Goal: Transaction & Acquisition: Purchase product/service

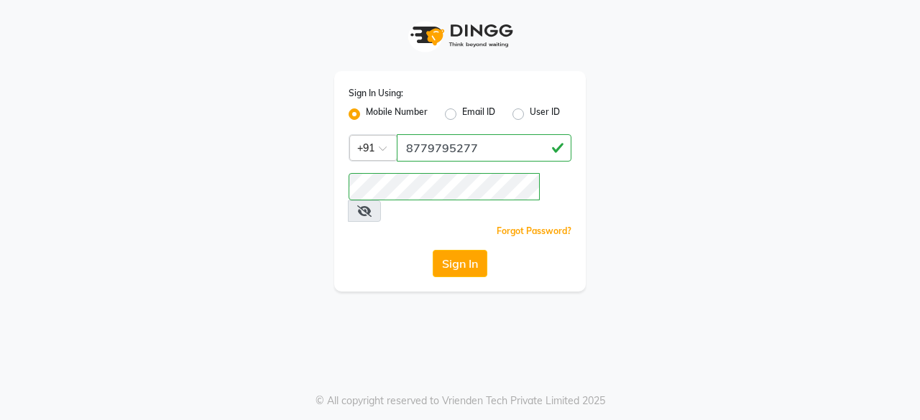
click at [465, 252] on button "Sign In" at bounding box center [460, 263] width 55 height 27
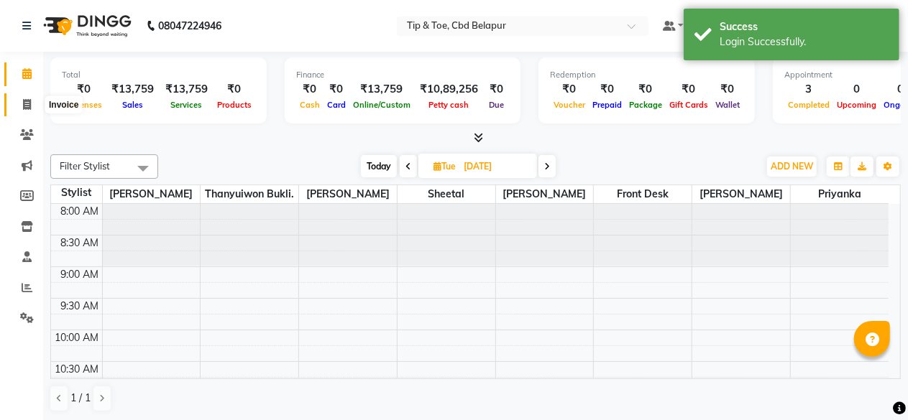
click at [16, 105] on span at bounding box center [26, 105] width 25 height 17
select select "5812"
select select "service"
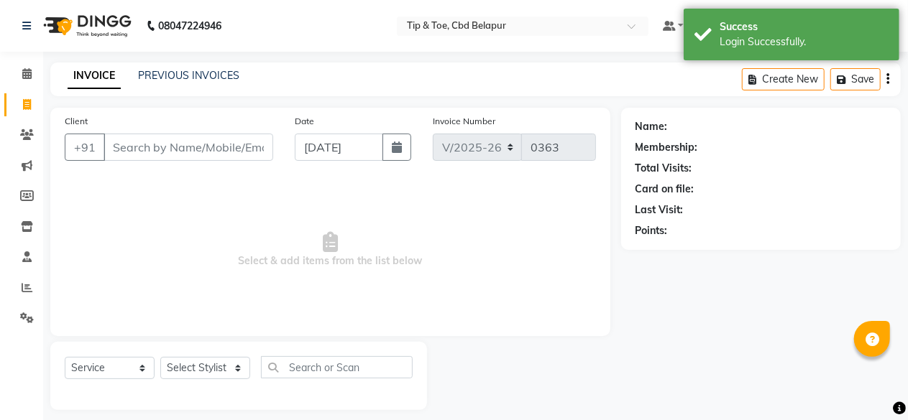
click at [145, 146] on input "Client" at bounding box center [188, 147] width 170 height 27
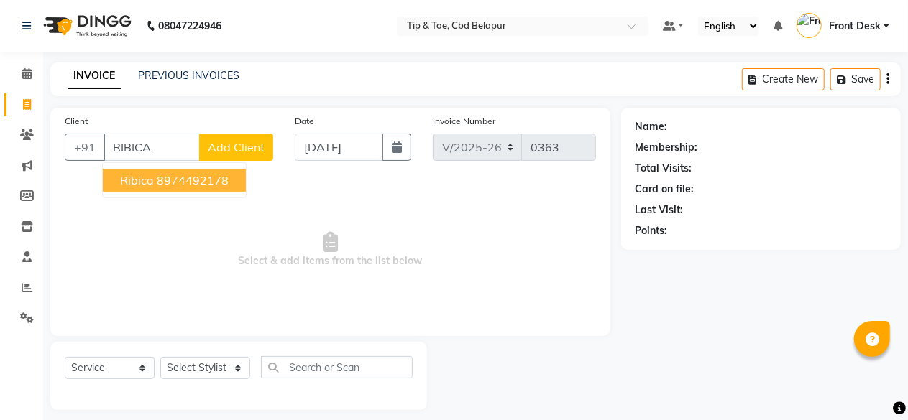
click at [193, 186] on ngb-highlight "8974492178" at bounding box center [193, 180] width 72 height 14
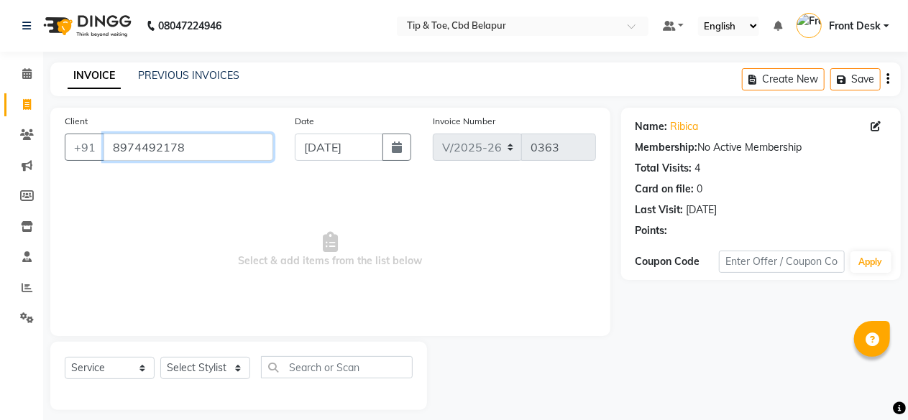
click at [193, 141] on input "8974492178" at bounding box center [188, 147] width 170 height 27
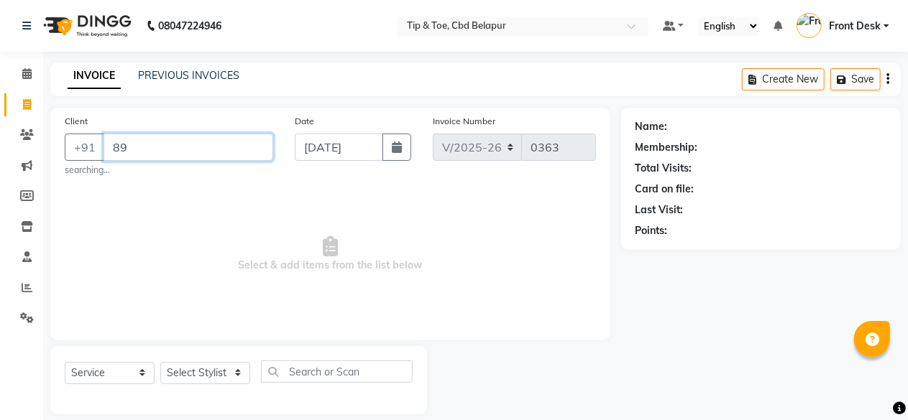
type input "8"
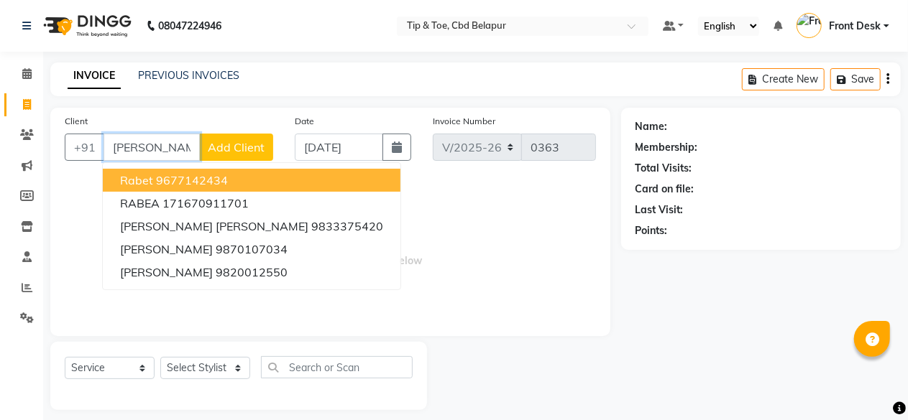
click at [147, 145] on input "RABE" at bounding box center [151, 147] width 96 height 27
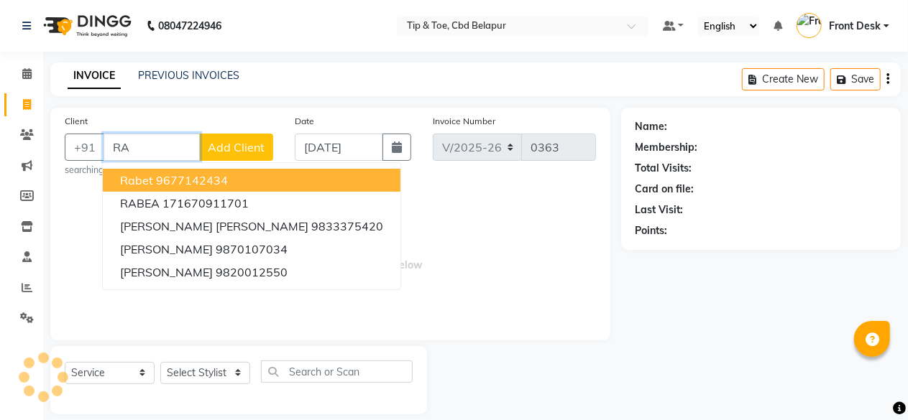
type input "R"
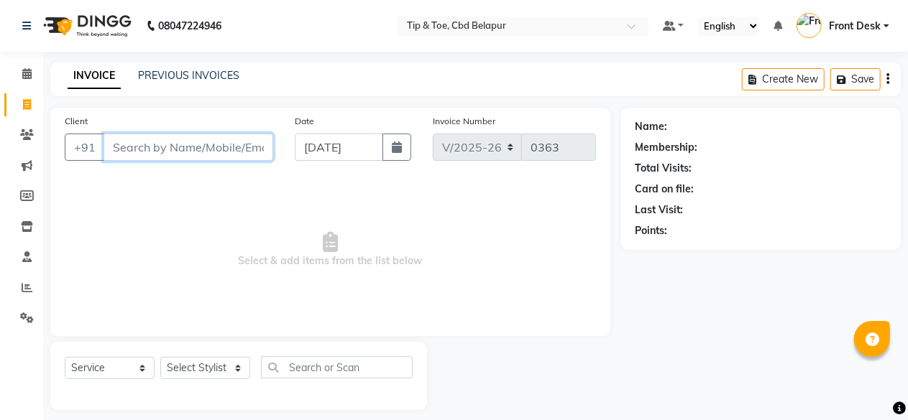
click at [122, 147] on input "Client" at bounding box center [188, 147] width 170 height 27
click at [149, 158] on input "Client" at bounding box center [188, 147] width 170 height 27
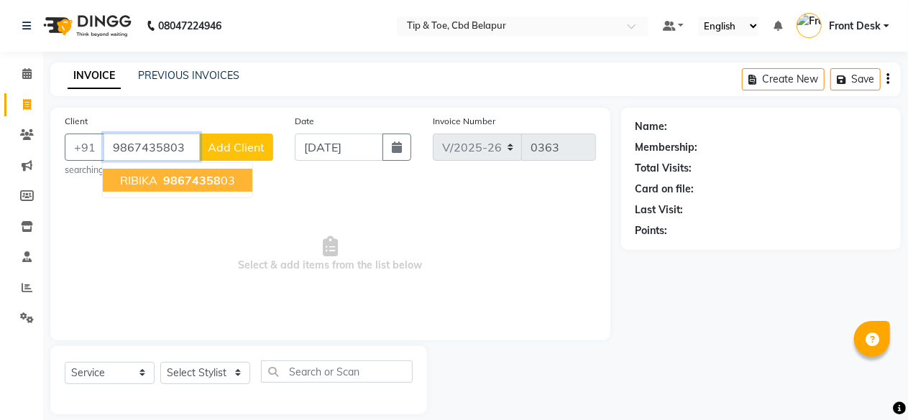
type input "9867435803"
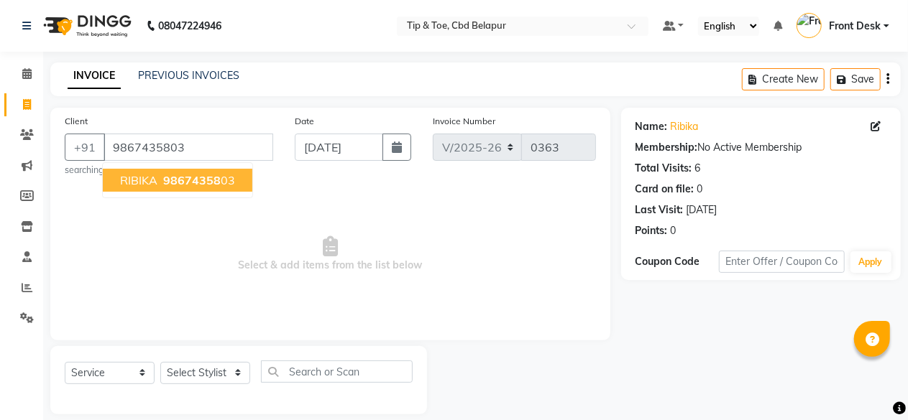
click at [183, 174] on span "98674358" at bounding box center [191, 180] width 57 height 14
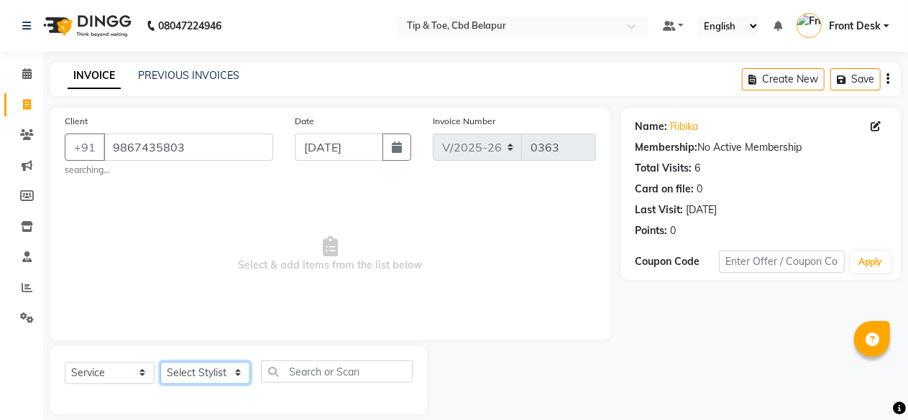
click at [204, 379] on select "Select Stylist Dhanashree Front Desk monish priyanka Sheetal Sheetal Sachdev Th…" at bounding box center [205, 373] width 90 height 22
select select "40372"
click at [160, 362] on select "Select Stylist Dhanashree Front Desk monish priyanka Sheetal Sheetal Sachdev Th…" at bounding box center [205, 373] width 90 height 22
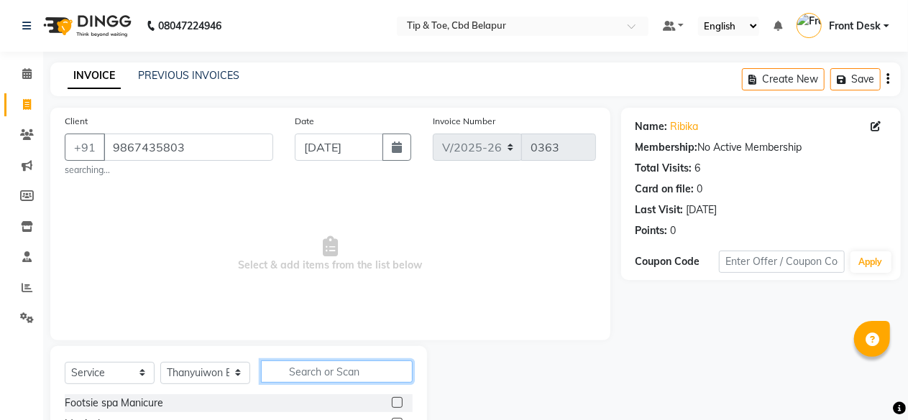
click at [331, 374] on input "text" at bounding box center [337, 372] width 152 height 22
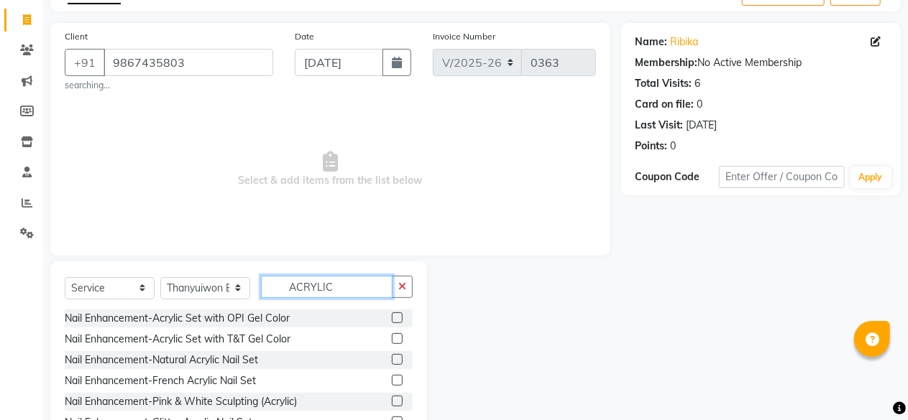
scroll to position [86, 0]
type input "ACRYLIC"
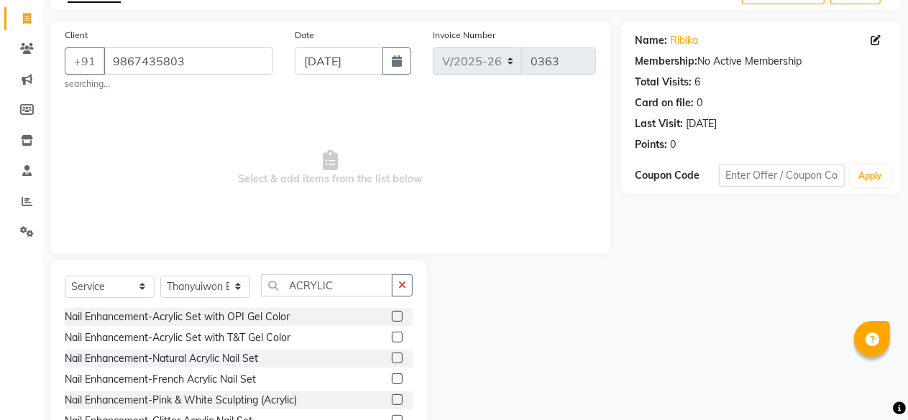
click at [392, 337] on label at bounding box center [397, 337] width 11 height 11
click at [392, 337] on input "checkbox" at bounding box center [396, 337] width 9 height 9
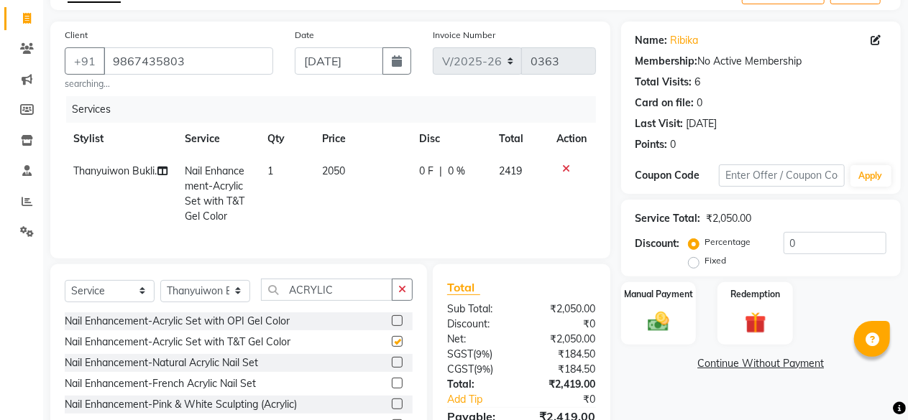
checkbox input "false"
click at [214, 301] on select "Select Stylist Dhanashree Front Desk monish priyanka Sheetal Sheetal Sachdev Th…" at bounding box center [205, 291] width 90 height 22
select select "40373"
click at [160, 292] on select "Select Stylist Dhanashree Front Desk monish priyanka Sheetal Sheetal Sachdev Th…" at bounding box center [205, 291] width 90 height 22
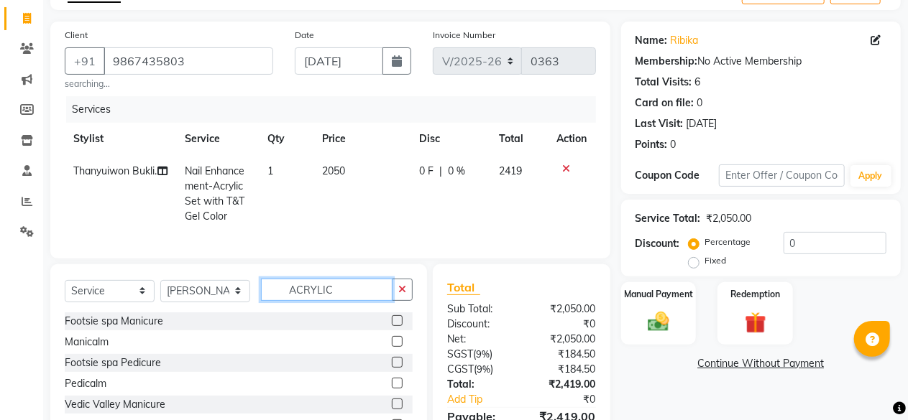
click at [333, 300] on input "ACRYLIC" at bounding box center [326, 290] width 131 height 22
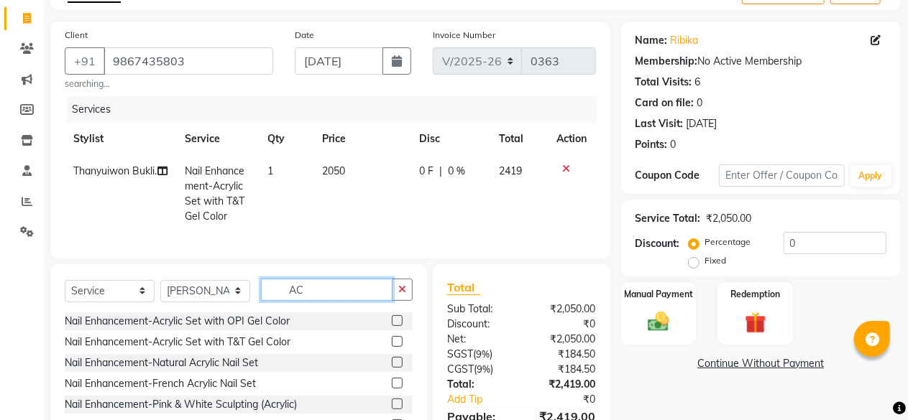
type input "A"
type input "ACRYLIC"
click at [392, 347] on label at bounding box center [397, 341] width 11 height 11
click at [392, 347] on input "checkbox" at bounding box center [396, 342] width 9 height 9
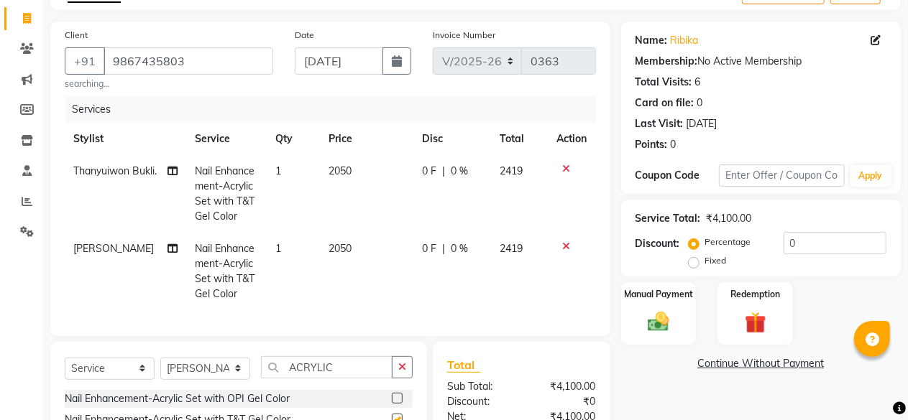
checkbox input "false"
click at [346, 162] on td "2050" at bounding box center [366, 194] width 93 height 78
select select "40372"
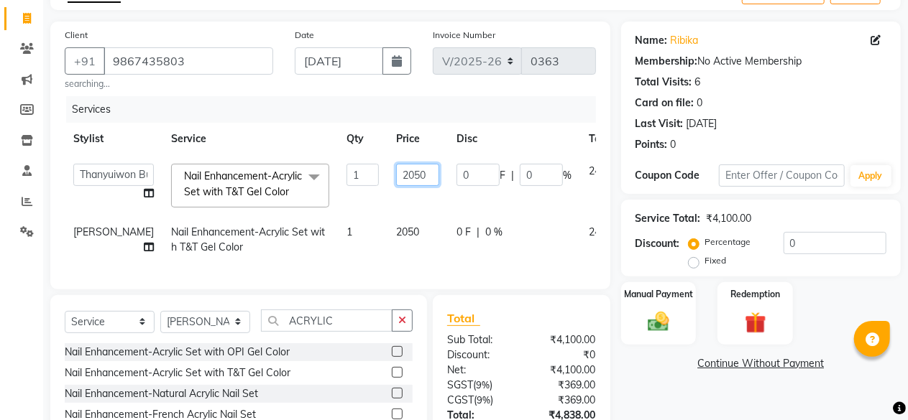
click at [396, 169] on input "2050" at bounding box center [417, 175] width 43 height 22
type input "2"
type input "4"
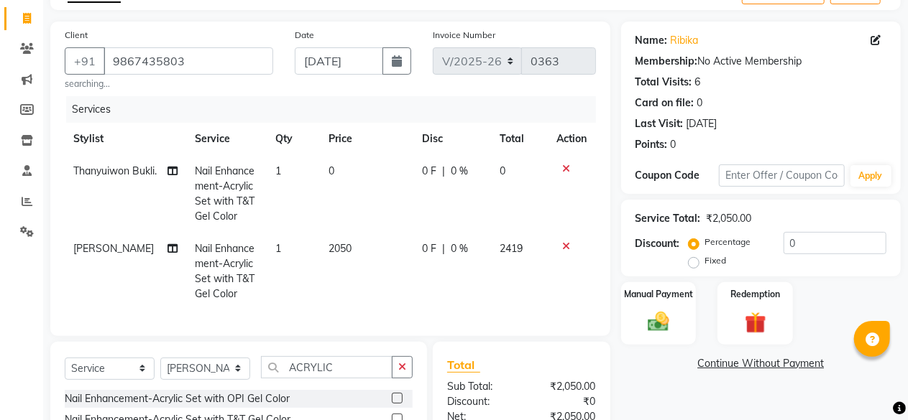
click at [341, 175] on td "0" at bounding box center [366, 194] width 93 height 78
select select "40372"
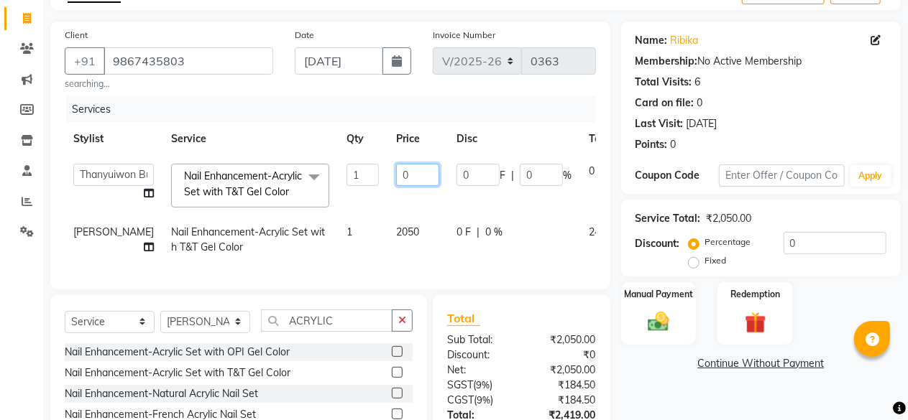
click at [396, 172] on input "0" at bounding box center [417, 175] width 43 height 22
type input "3200"
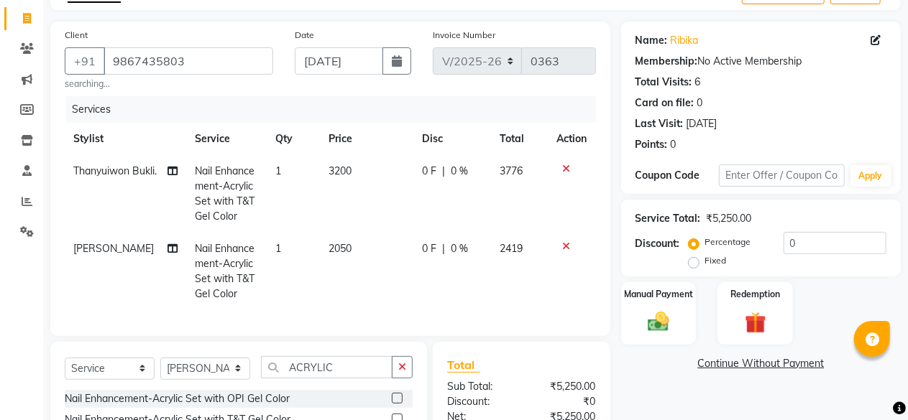
click at [372, 253] on td "2050" at bounding box center [366, 272] width 93 height 78
select select "40373"
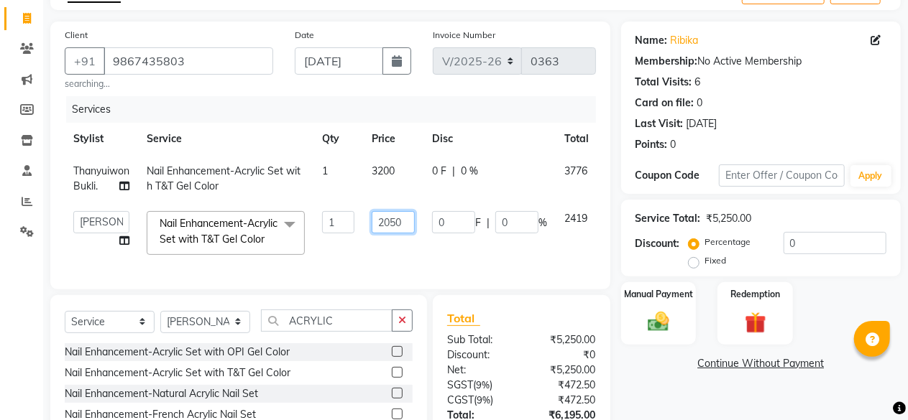
click at [412, 224] on input "2050" at bounding box center [392, 222] width 43 height 22
type input "2"
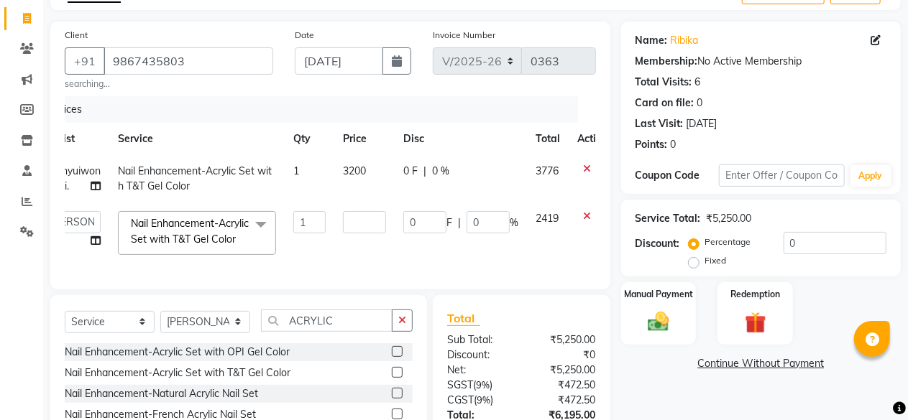
scroll to position [0, 11]
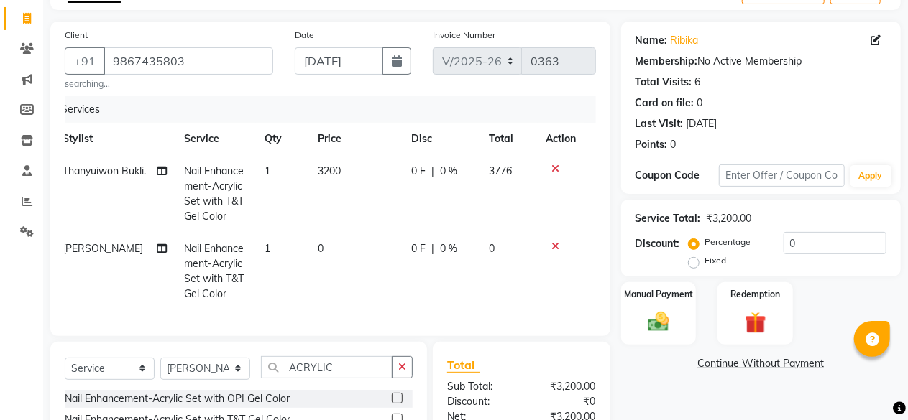
click at [586, 219] on div "Services Stylist Service Qty Price Disc Total Action Thanyuiwon Bukli. Nail Enh…" at bounding box center [330, 209] width 531 height 226
click at [552, 243] on icon at bounding box center [556, 246] width 8 height 10
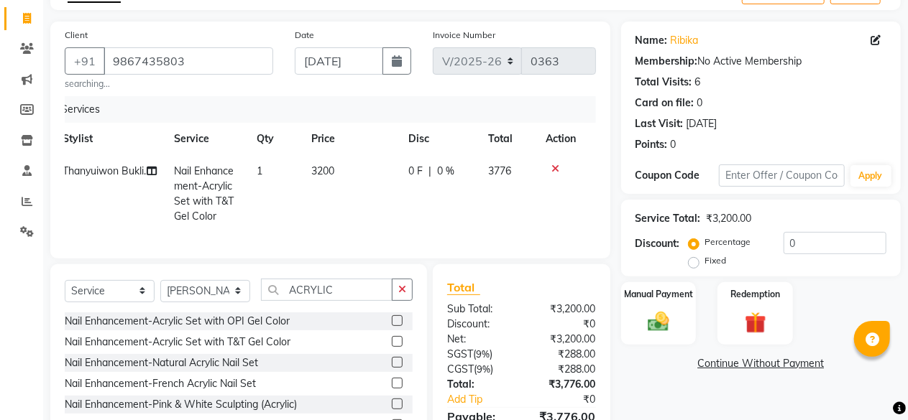
click at [332, 160] on td "3200" at bounding box center [351, 194] width 97 height 78
select select "40372"
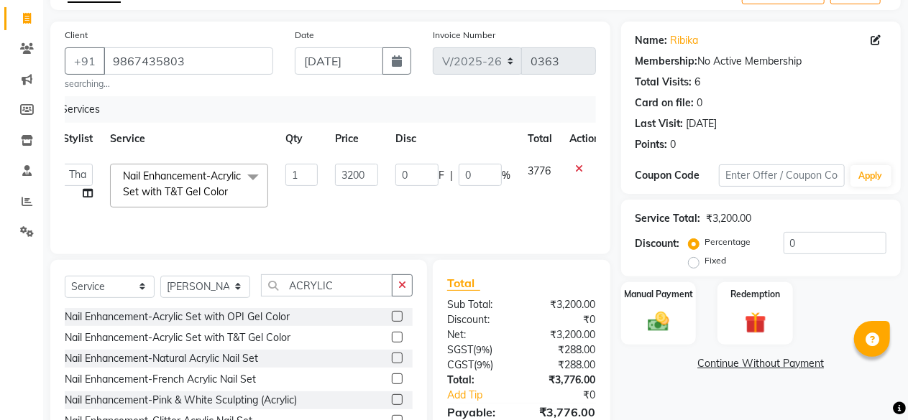
click at [247, 176] on span at bounding box center [253, 177] width 29 height 27
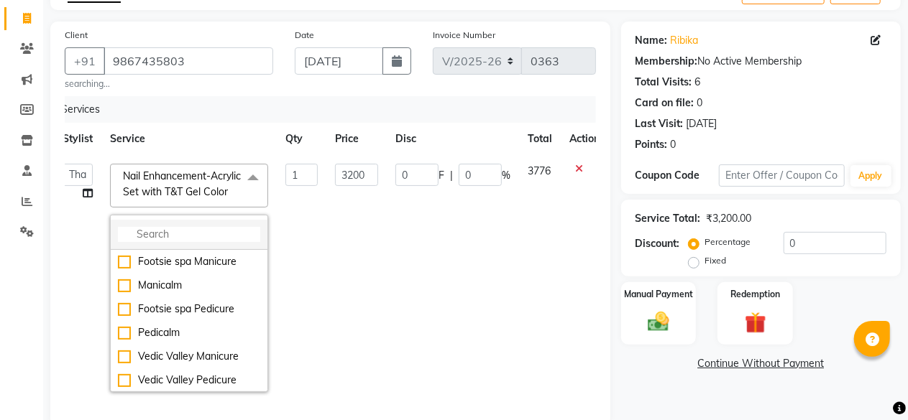
click at [180, 242] on input "multiselect-search" at bounding box center [189, 234] width 142 height 15
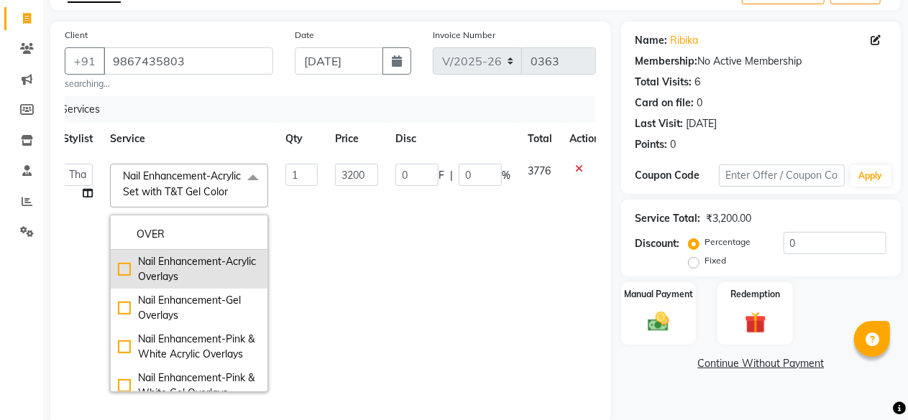
type input "OVER"
click at [121, 280] on div "Nail Enhancement-Acrylic Overlays" at bounding box center [189, 269] width 142 height 30
checkbox input "true"
type input "1250"
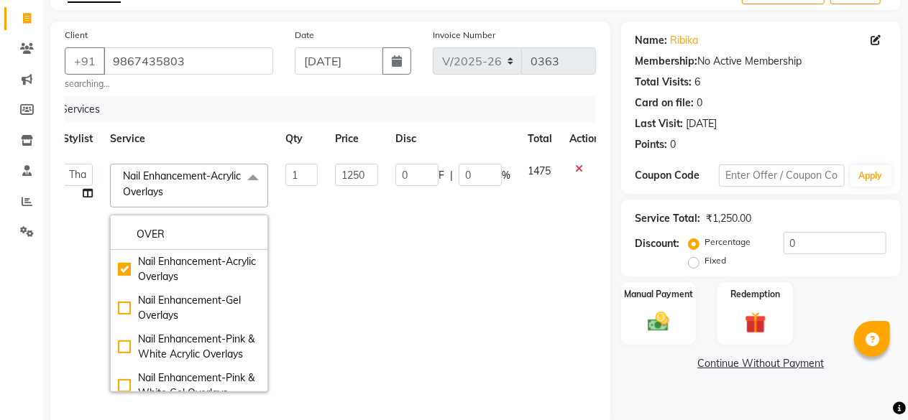
click at [341, 236] on td "1250" at bounding box center [356, 278] width 60 height 246
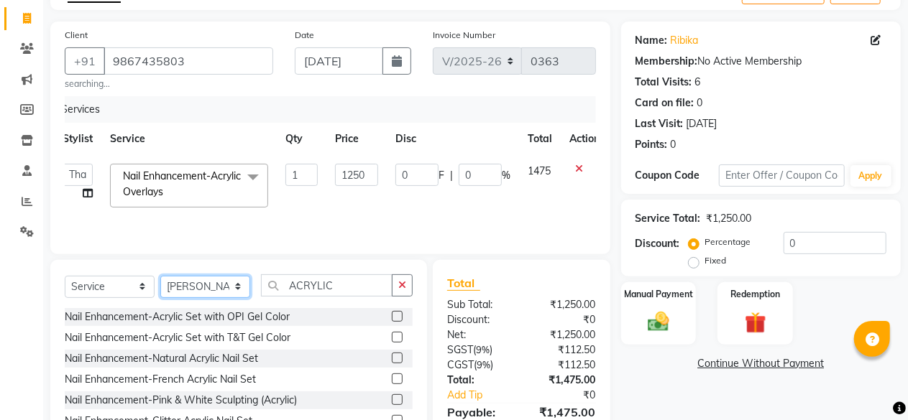
click at [183, 286] on select "Select Stylist Dhanashree Front Desk monish priyanka Sheetal Sheetal Sachdev Th…" at bounding box center [205, 287] width 90 height 22
select select "40372"
click at [160, 276] on select "Select Stylist Dhanashree Front Desk monish priyanka Sheetal Sheetal Sachdev Th…" at bounding box center [205, 287] width 90 height 22
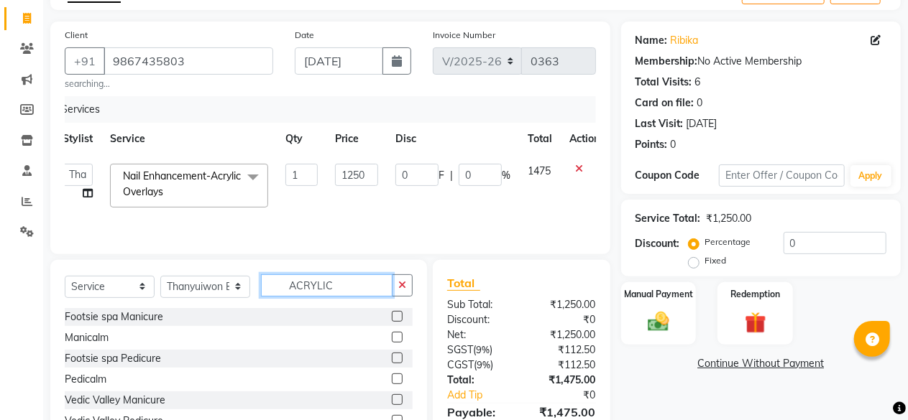
click at [341, 284] on input "ACRYLIC" at bounding box center [326, 285] width 131 height 22
type input "A"
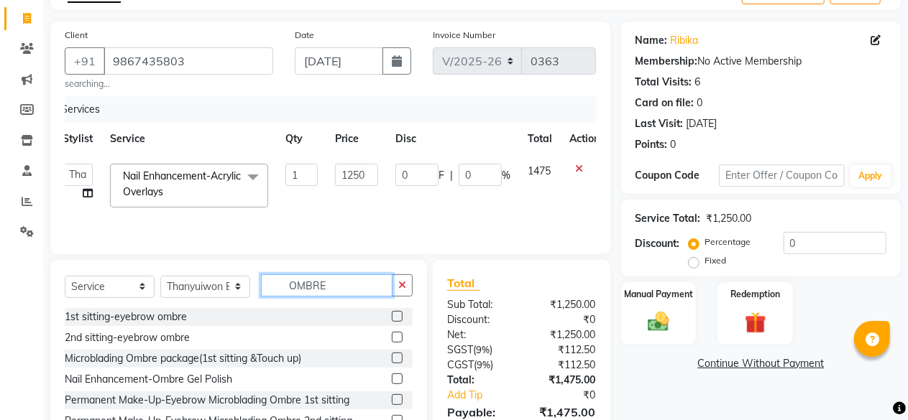
type input "OMBRE"
click at [392, 376] on label at bounding box center [397, 379] width 11 height 11
click at [392, 376] on input "checkbox" at bounding box center [396, 379] width 9 height 9
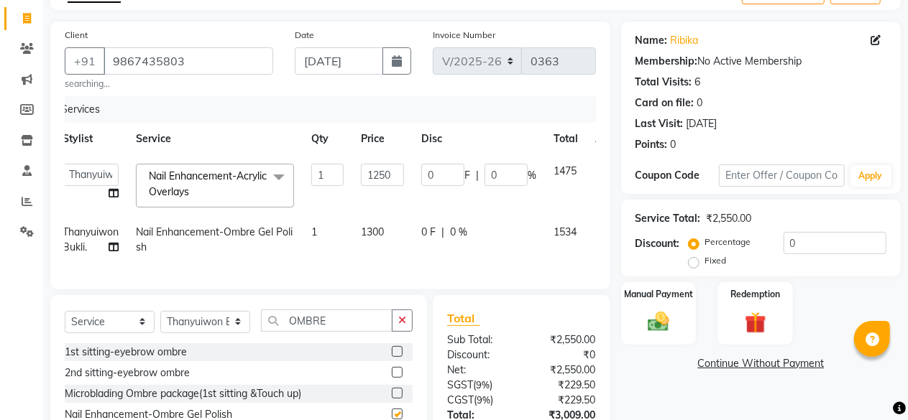
checkbox input "false"
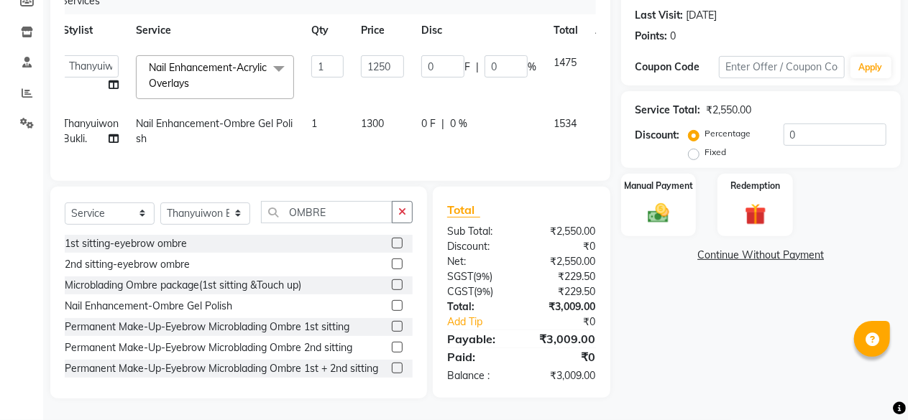
scroll to position [206, 0]
click at [693, 374] on div "Name: Ribika Membership: No Active Membership Total Visits: 6 Card on file: 0 L…" at bounding box center [766, 156] width 290 height 486
click at [665, 183] on div "Manual Payment" at bounding box center [658, 204] width 78 height 65
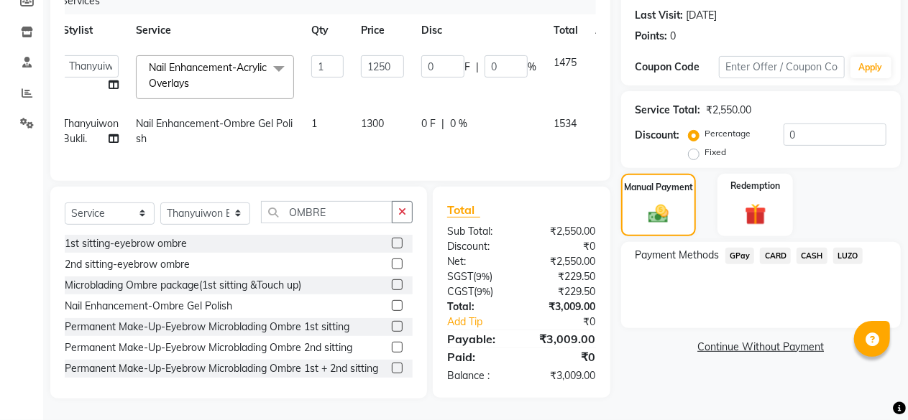
click at [749, 340] on link "Continue Without Payment" at bounding box center [761, 347] width 274 height 15
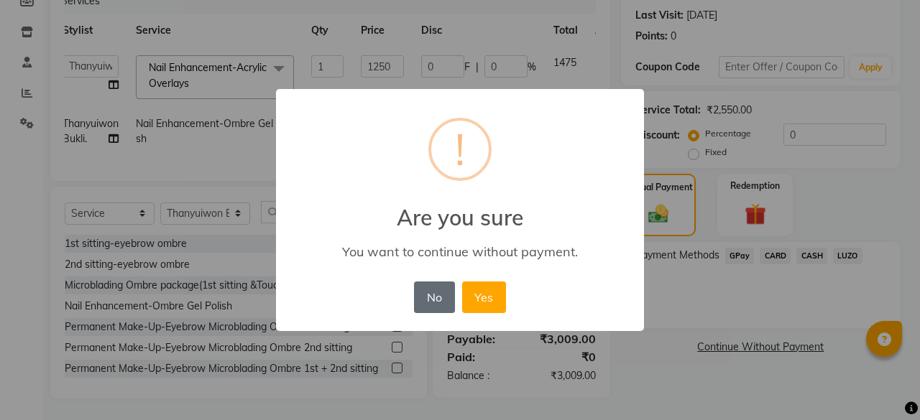
click at [444, 298] on button "No" at bounding box center [434, 298] width 40 height 32
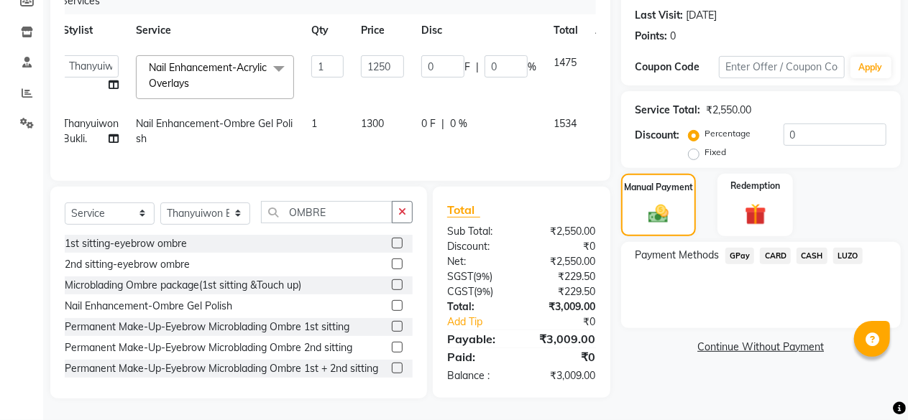
click at [736, 248] on span "GPay" at bounding box center [739, 256] width 29 height 17
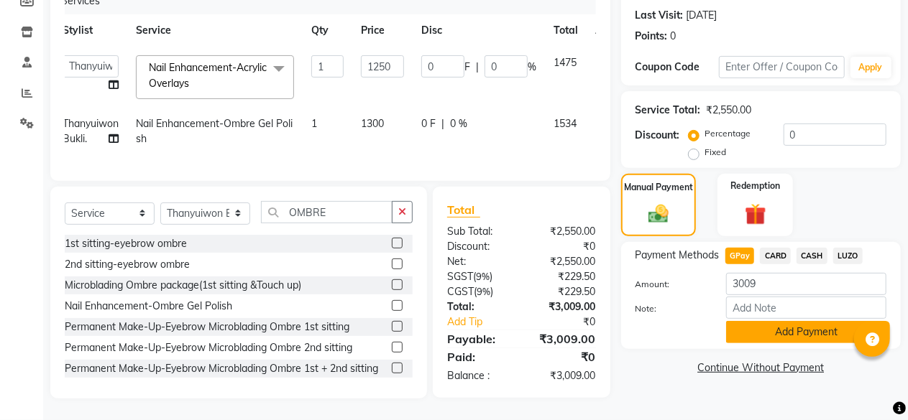
click at [760, 321] on button "Add Payment" at bounding box center [806, 332] width 160 height 22
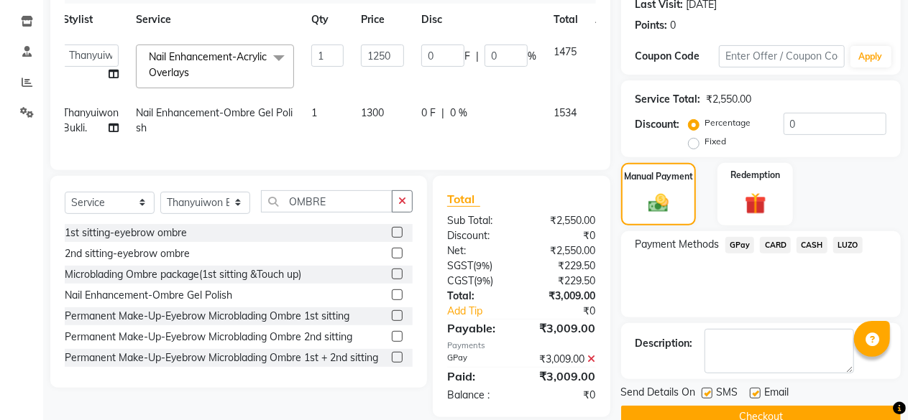
scroll to position [234, 0]
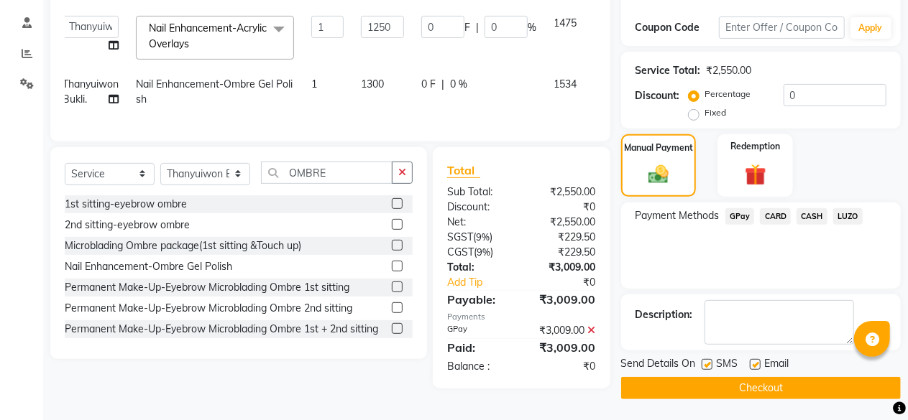
click at [731, 382] on button "Checkout" at bounding box center [761, 388] width 280 height 22
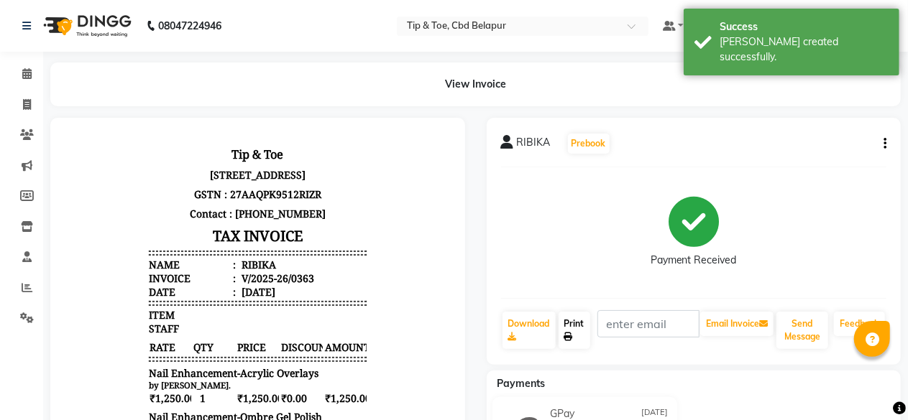
click at [565, 324] on link "Print" at bounding box center [574, 330] width 32 height 37
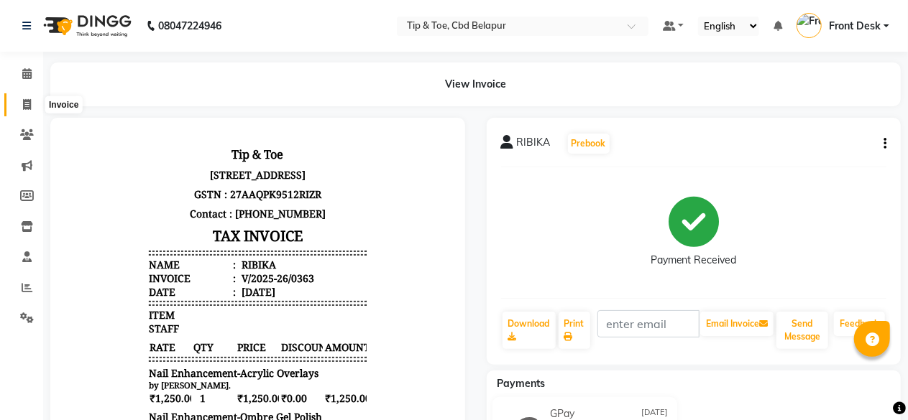
click at [24, 100] on icon at bounding box center [27, 104] width 8 height 11
select select "service"
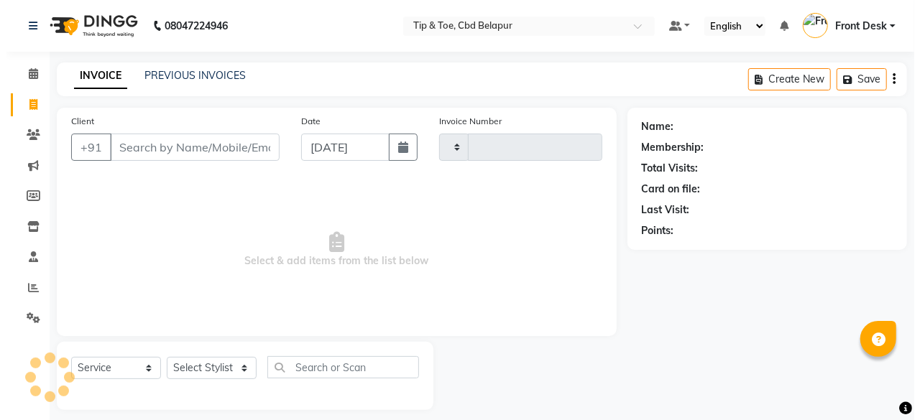
scroll to position [11, 0]
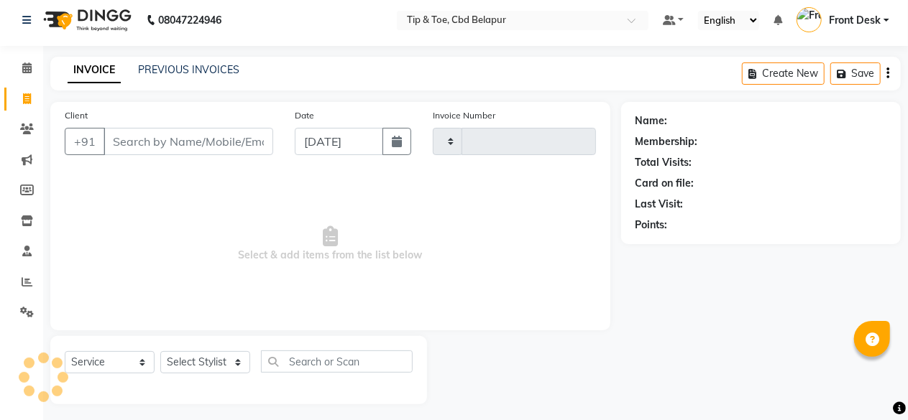
type input "0364"
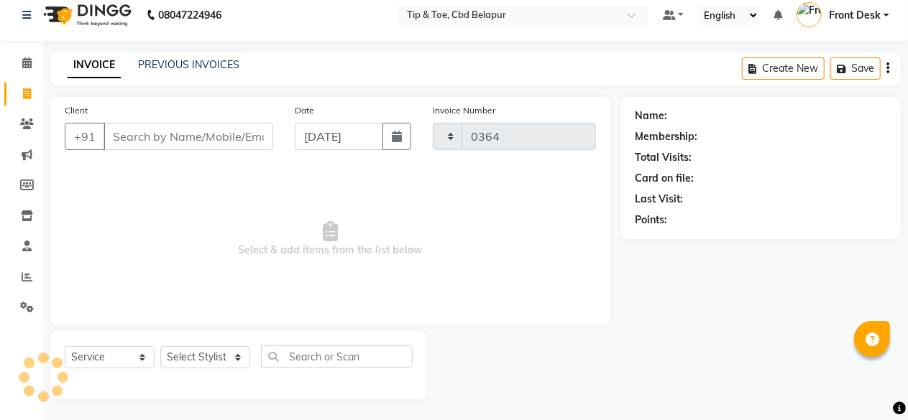
select select "5812"
click at [201, 144] on input "Client" at bounding box center [188, 136] width 170 height 27
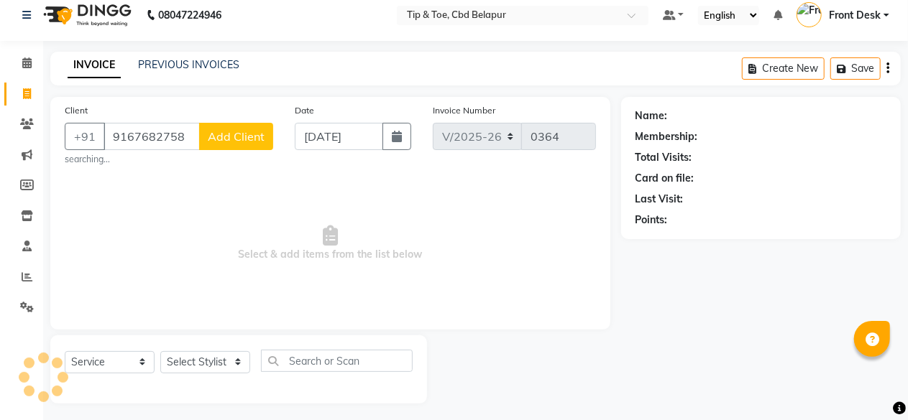
type input "9167682758"
click at [239, 131] on span "Add Client" at bounding box center [236, 136] width 57 height 14
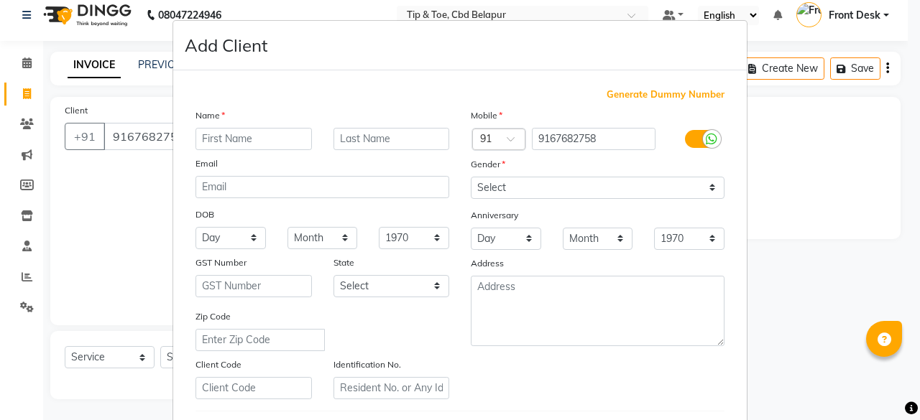
click at [246, 137] on input "text" at bounding box center [253, 139] width 116 height 22
type input "M"
type input "NEHA"
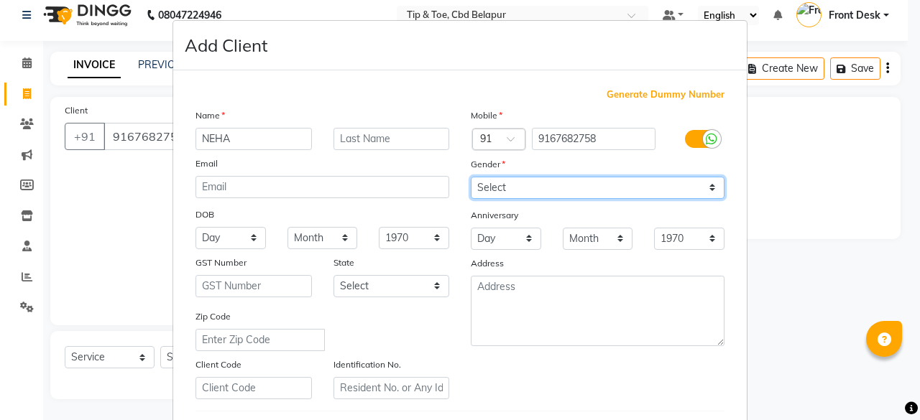
click at [491, 185] on select "Select Male Female Other Prefer Not To Say" at bounding box center [598, 188] width 254 height 22
select select "female"
click at [471, 177] on select "Select Male Female Other Prefer Not To Say" at bounding box center [598, 188] width 254 height 22
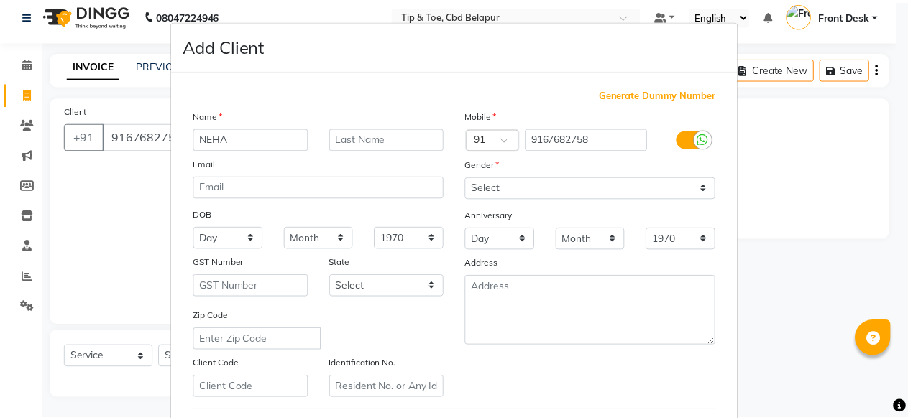
scroll to position [240, 0]
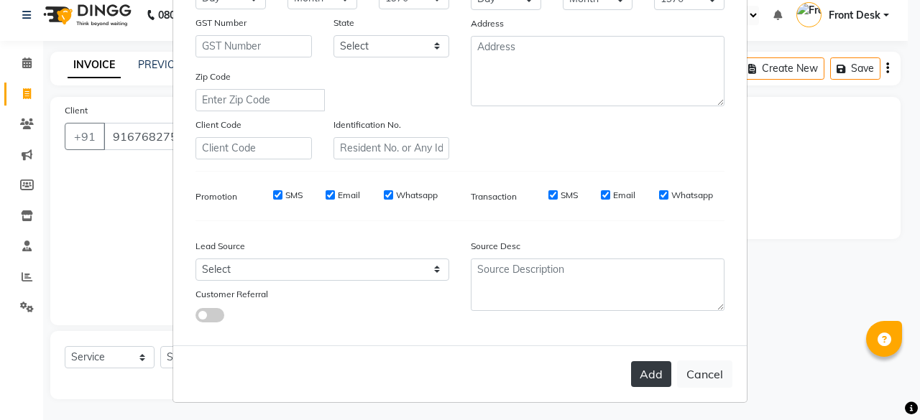
click at [642, 377] on button "Add" at bounding box center [651, 374] width 40 height 26
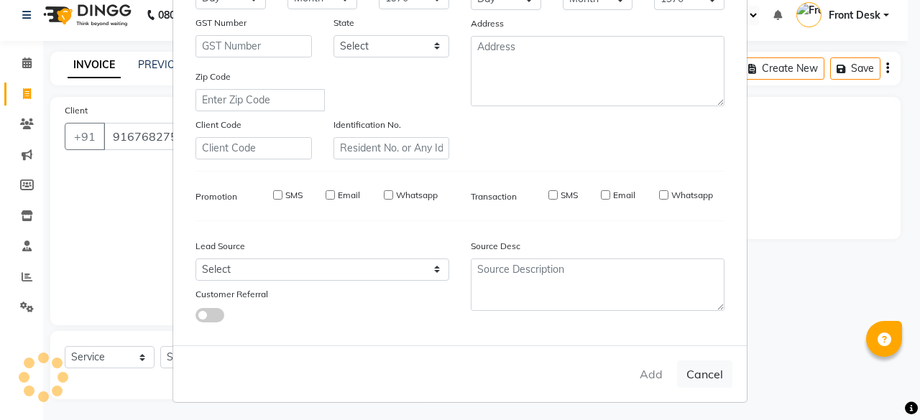
select select
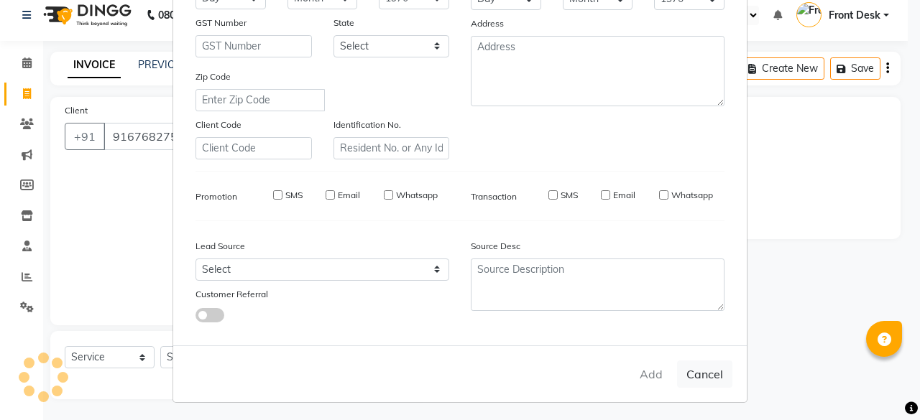
select select
checkbox input "false"
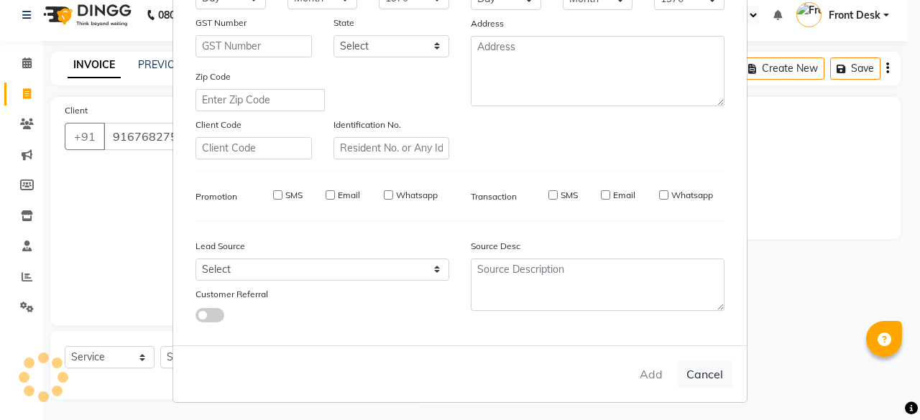
checkbox input "false"
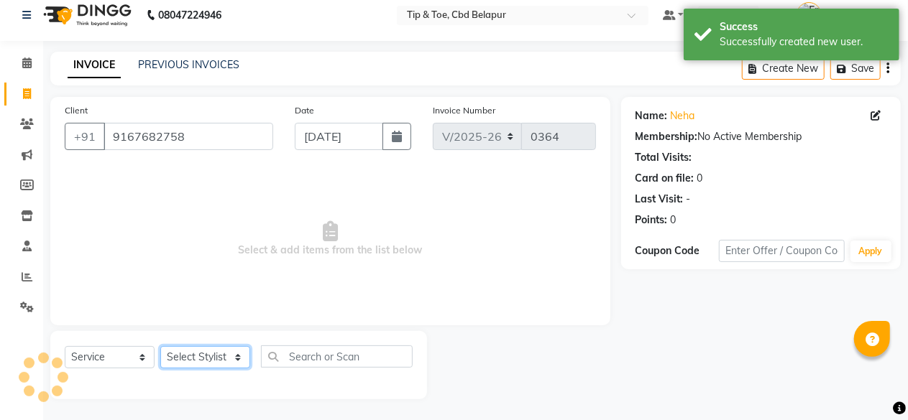
click at [203, 359] on select "Select Stylist Dhanashree Front Desk monish priyanka Sheetal Sheetal Sachdev Th…" at bounding box center [205, 357] width 90 height 22
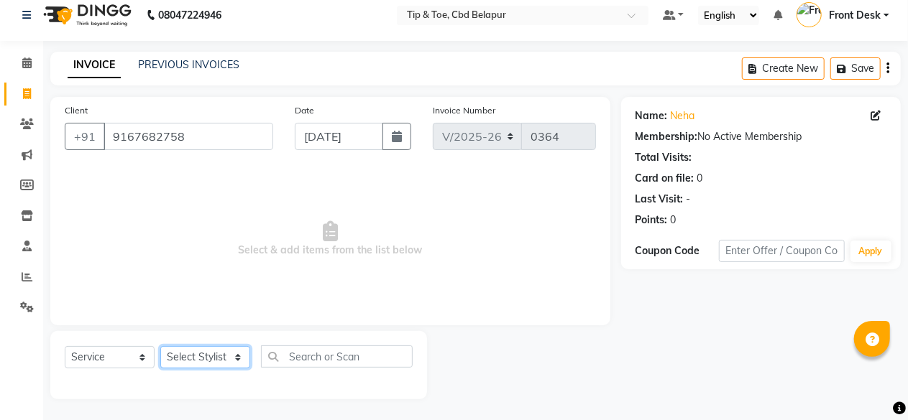
select select "40373"
click at [160, 346] on select "Select Stylist Dhanashree Front Desk monish priyanka Sheetal Sheetal Sachdev Th…" at bounding box center [205, 357] width 90 height 22
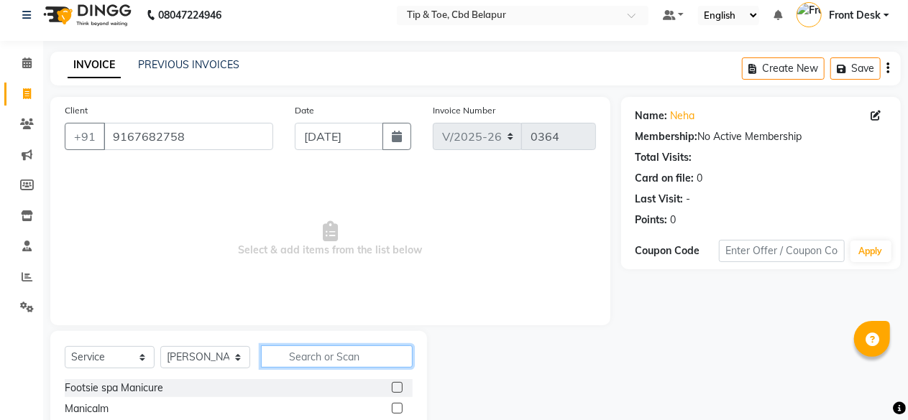
click at [306, 356] on input "text" at bounding box center [337, 357] width 152 height 22
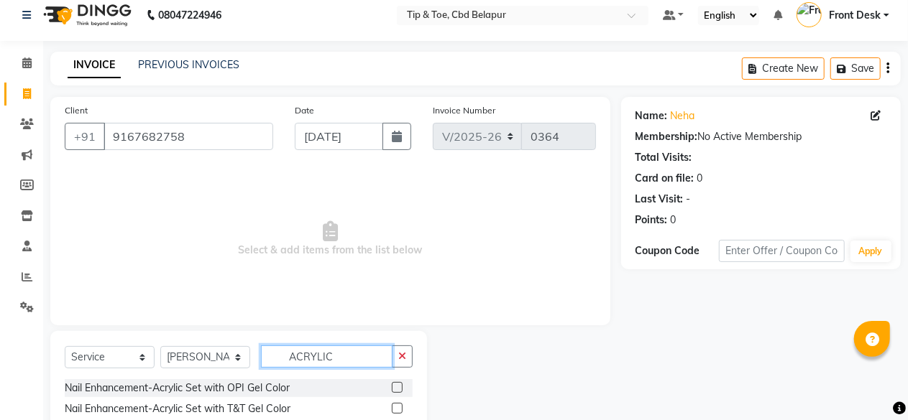
type input "ACRYLIC"
click at [392, 406] on label at bounding box center [397, 408] width 11 height 11
click at [392, 406] on input "checkbox" at bounding box center [396, 409] width 9 height 9
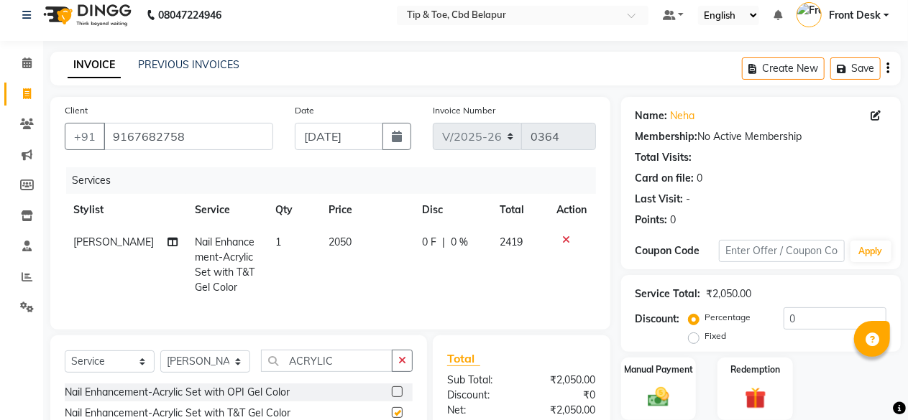
checkbox input "false"
click at [341, 241] on span "2050" at bounding box center [339, 242] width 23 height 13
select select "40373"
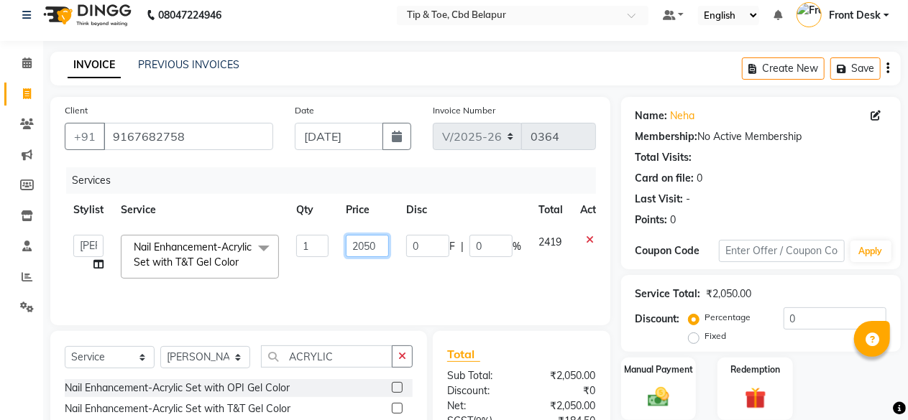
click at [378, 244] on input "2050" at bounding box center [367, 246] width 43 height 22
type input "2"
type input "3200"
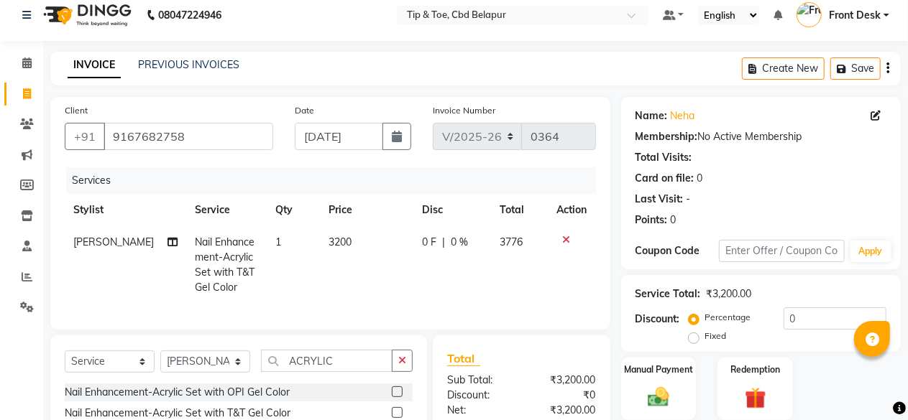
click at [479, 272] on td "0 F | 0 %" at bounding box center [452, 265] width 78 height 78
select select "40373"
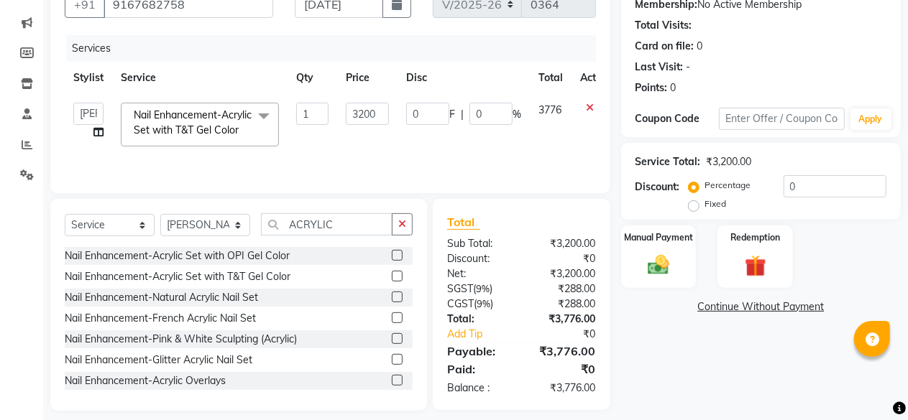
scroll to position [154, 0]
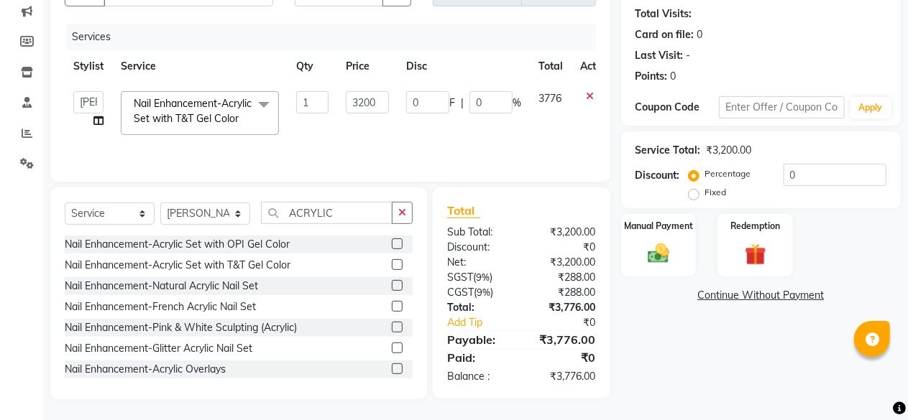
click at [754, 387] on div "Name: Neha Membership: No Active Membership Total Visits: Card on file: 0 Last …" at bounding box center [766, 176] width 290 height 446
click at [382, 103] on input "3200" at bounding box center [367, 102] width 43 height 22
type input "3000"
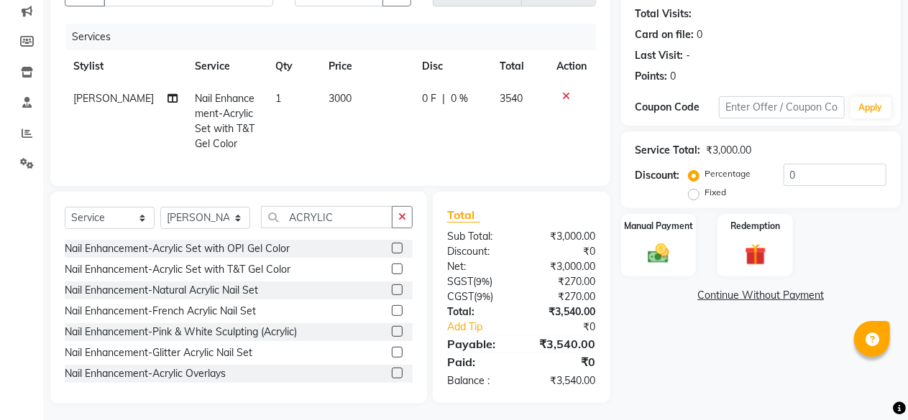
click at [423, 137] on td "0 F | 0 %" at bounding box center [452, 122] width 78 height 78
select select "40373"
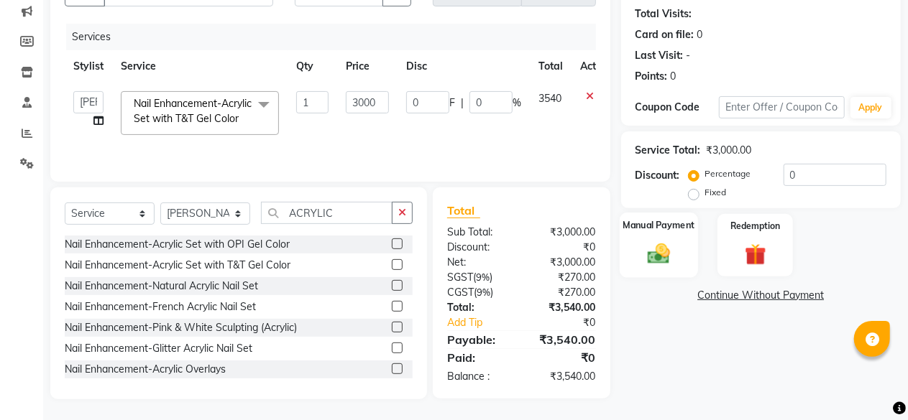
click at [659, 248] on img at bounding box center [658, 254] width 37 height 26
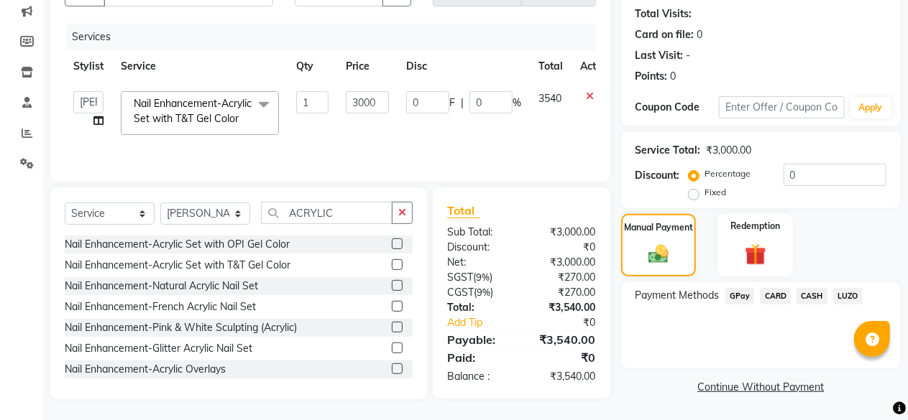
click at [777, 292] on span "CARD" at bounding box center [775, 296] width 31 height 17
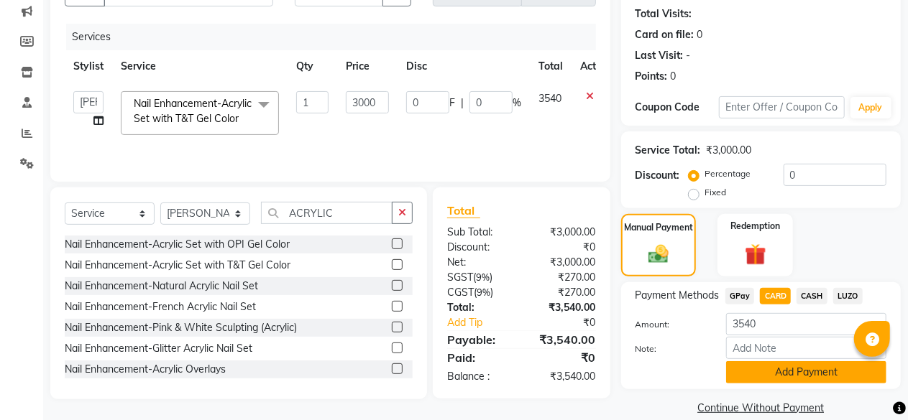
click at [790, 367] on button "Add Payment" at bounding box center [806, 372] width 160 height 22
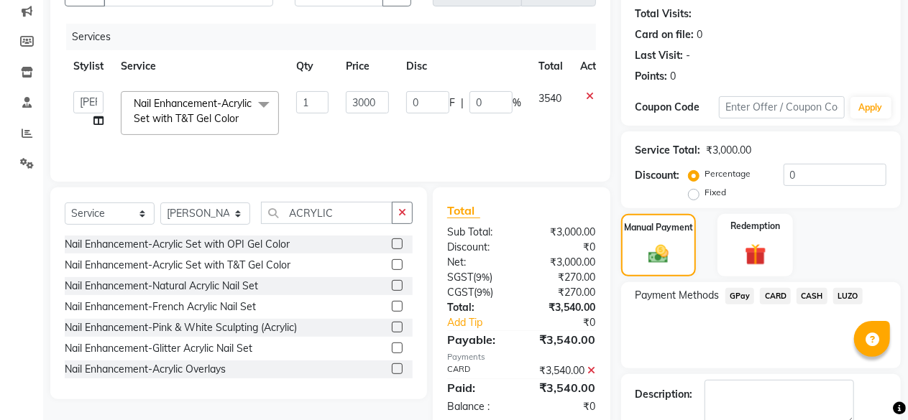
click at [734, 291] on span "GPay" at bounding box center [739, 296] width 29 height 17
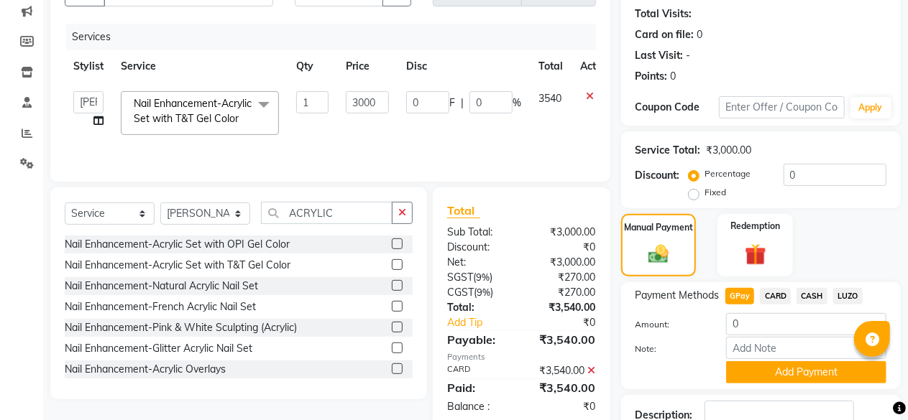
scroll to position [254, 0]
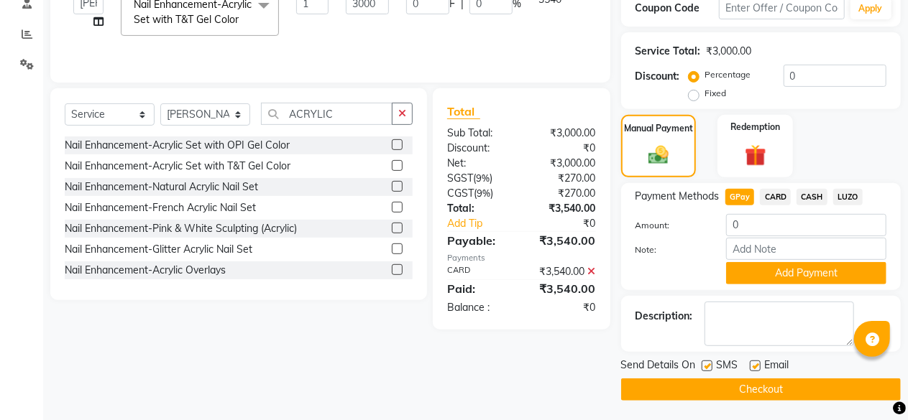
click at [744, 385] on button "Checkout" at bounding box center [761, 390] width 280 height 22
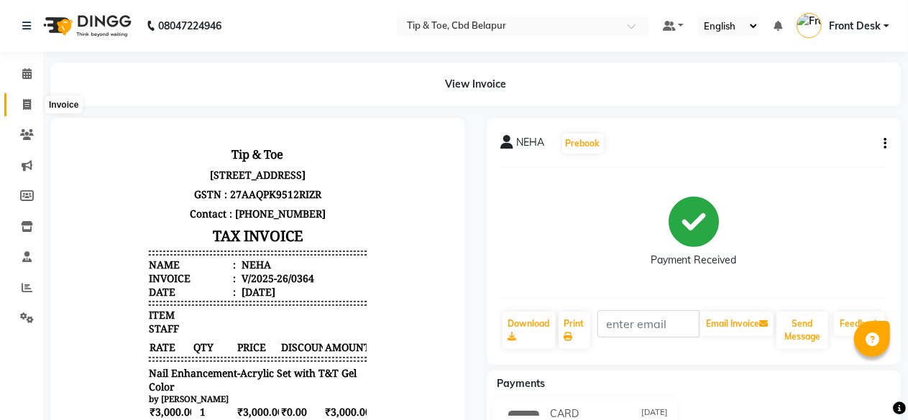
click at [27, 97] on span at bounding box center [26, 105] width 25 height 17
select select "service"
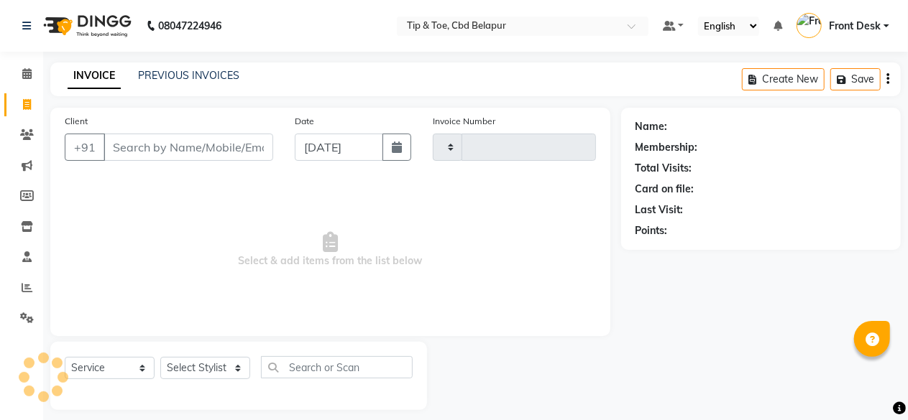
type input "0365"
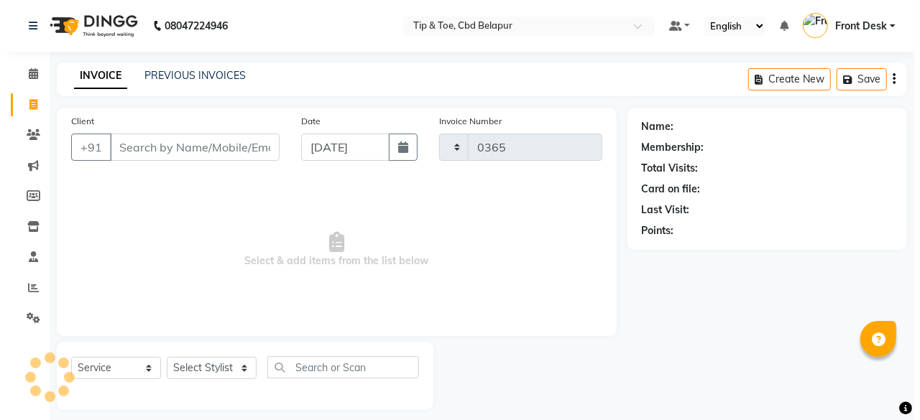
scroll to position [11, 0]
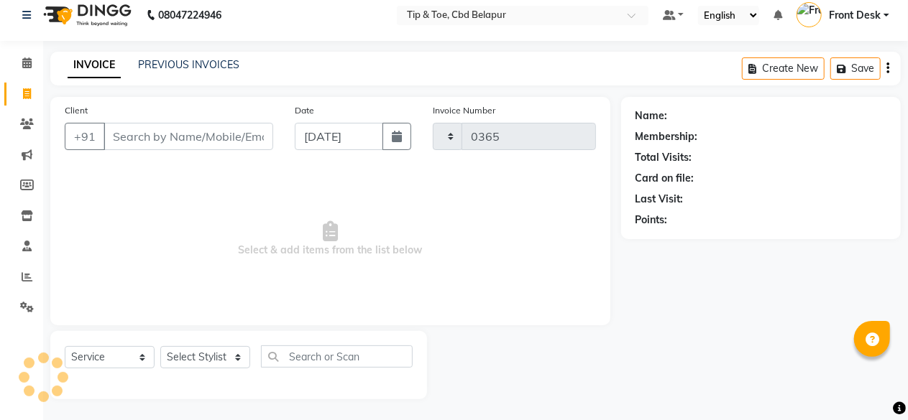
select select "5812"
click at [214, 129] on input "Client" at bounding box center [188, 136] width 170 height 27
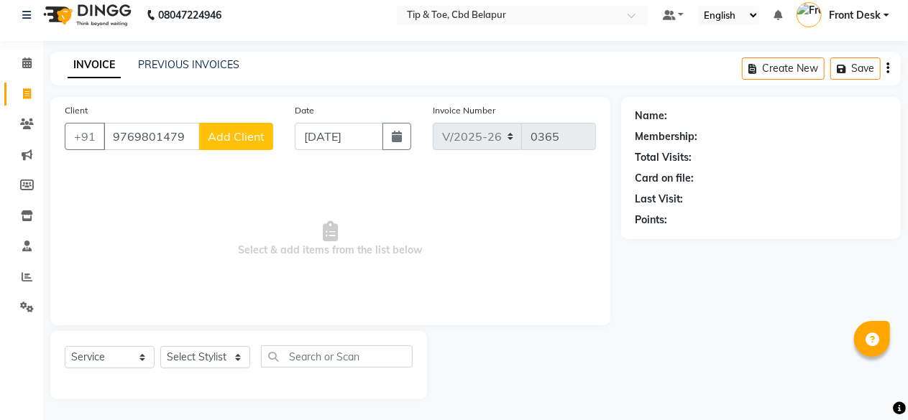
type input "9769801479"
click at [224, 143] on button "Add Client" at bounding box center [236, 136] width 74 height 27
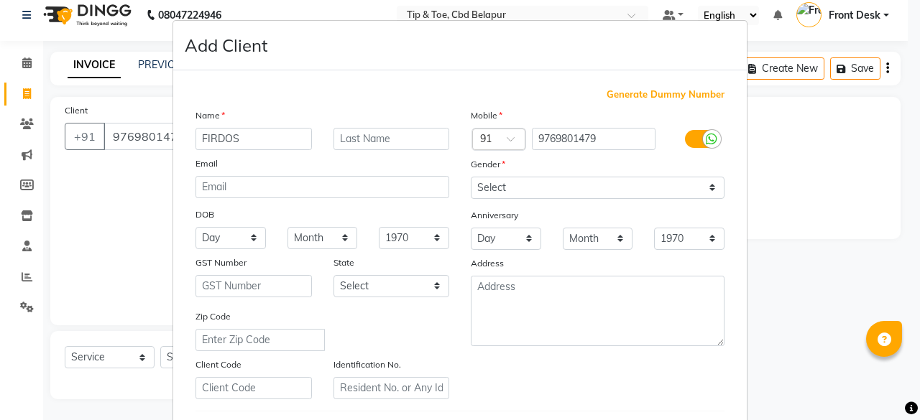
type input "FIRDOS"
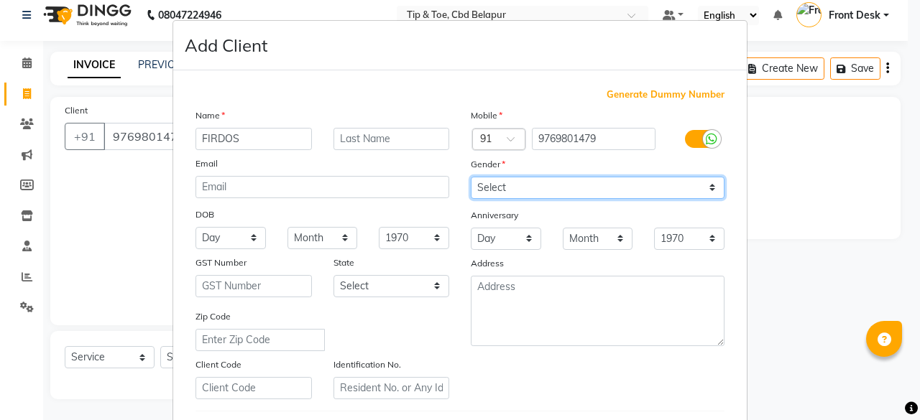
click at [668, 182] on select "Select Male Female Other Prefer Not To Say" at bounding box center [598, 188] width 254 height 22
select select "female"
click at [471, 177] on select "Select Male Female Other Prefer Not To Say" at bounding box center [598, 188] width 254 height 22
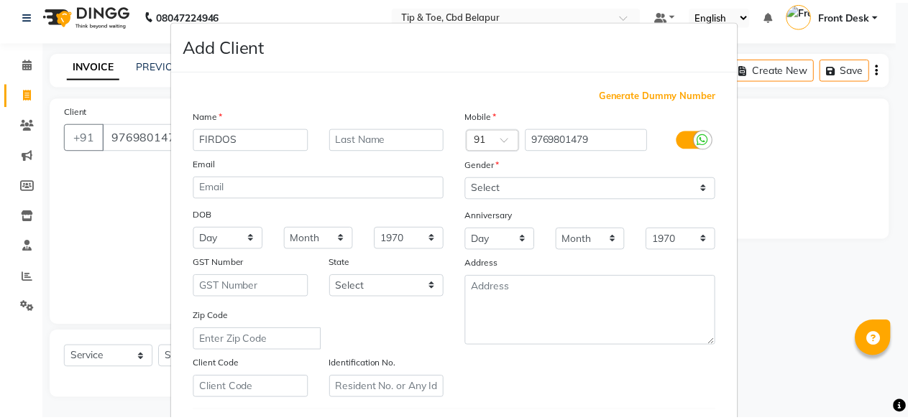
scroll to position [240, 0]
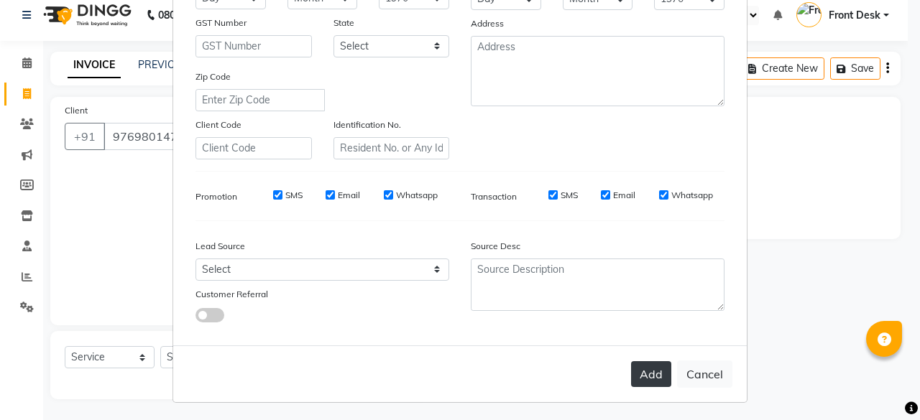
click at [643, 367] on button "Add" at bounding box center [651, 374] width 40 height 26
select select
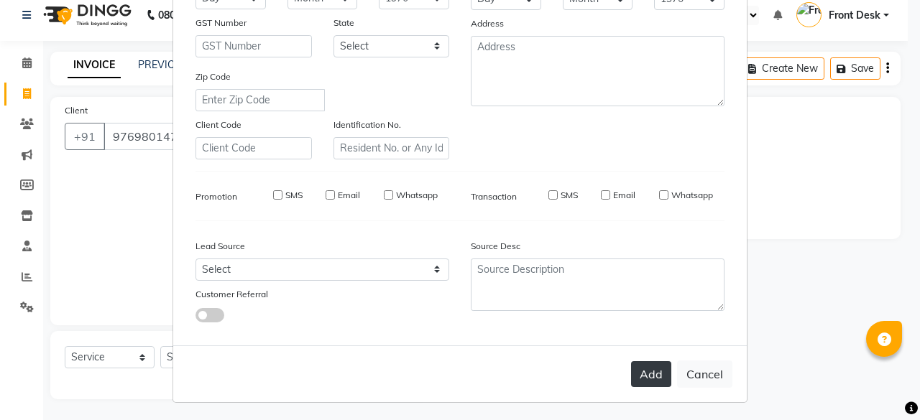
select select
checkbox input "false"
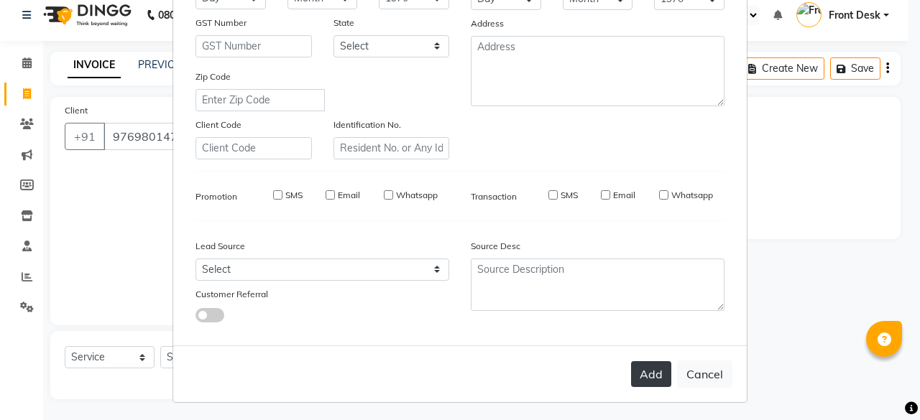
checkbox input "false"
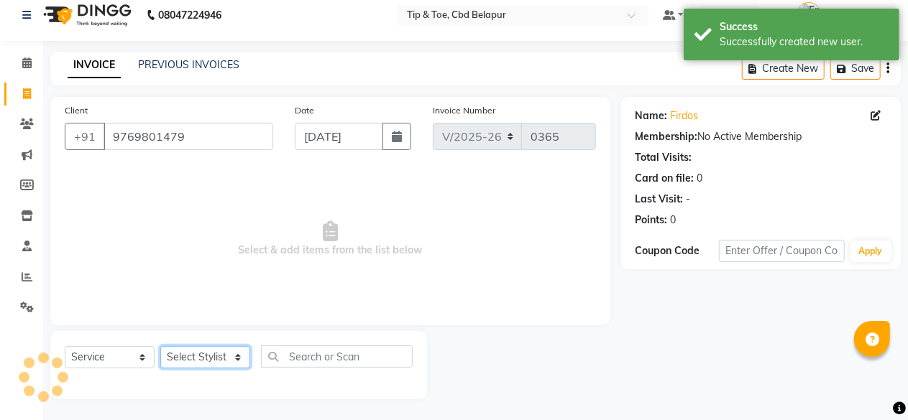
click at [180, 356] on select "Select Stylist Dhanashree Front Desk monish priyanka Sheetal Sheetal Sachdev Th…" at bounding box center [205, 357] width 90 height 22
select select "40383"
click at [160, 346] on select "Select Stylist Dhanashree Front Desk monish priyanka Sheetal Sheetal Sachdev Th…" at bounding box center [205, 357] width 90 height 22
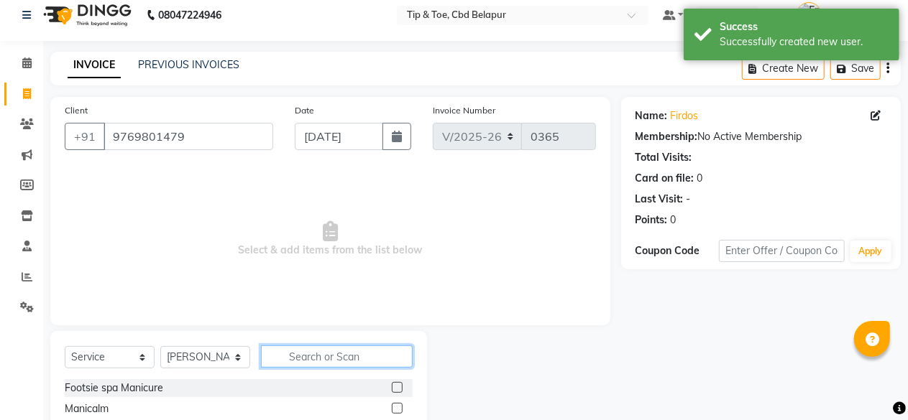
click at [328, 359] on input "text" at bounding box center [337, 357] width 152 height 22
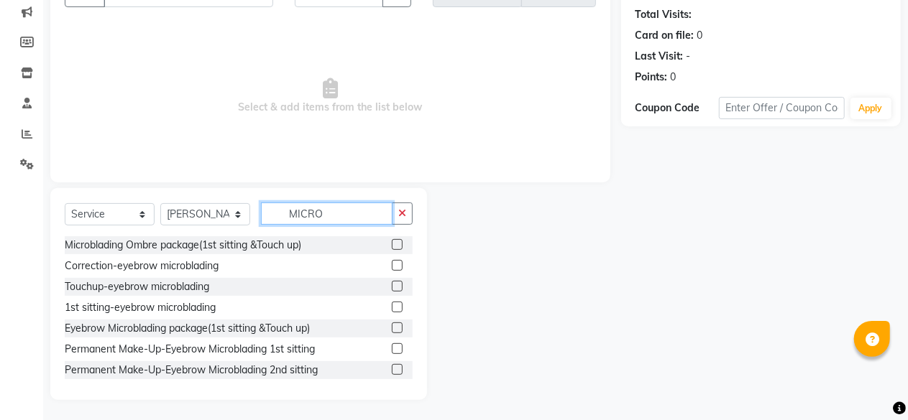
scroll to position [154, 0]
type input "MICRO"
click at [392, 365] on label at bounding box center [397, 369] width 11 height 11
click at [392, 365] on input "checkbox" at bounding box center [396, 369] width 9 height 9
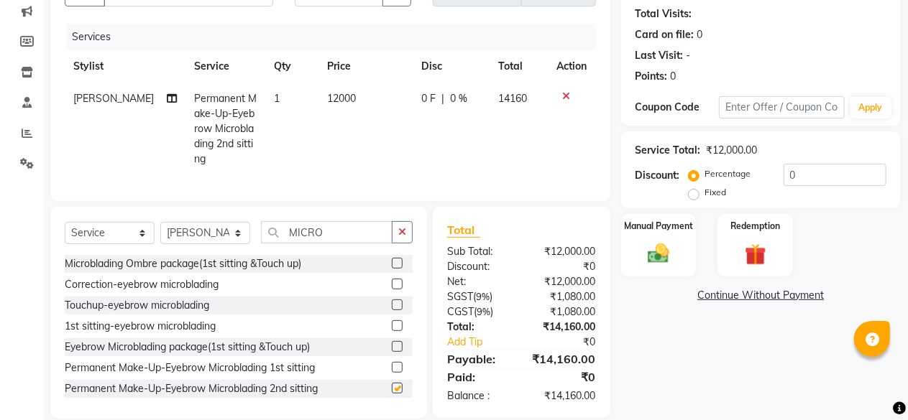
checkbox input "false"
click at [567, 91] on icon at bounding box center [567, 96] width 8 height 10
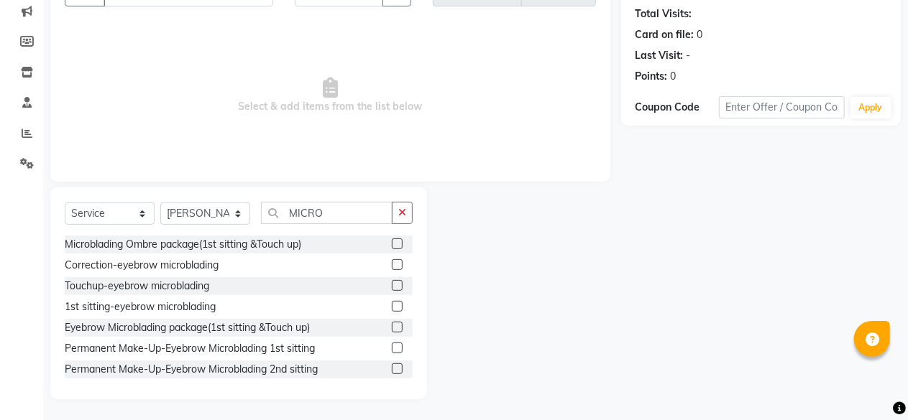
click at [392, 323] on label at bounding box center [397, 327] width 11 height 11
click at [392, 323] on input "checkbox" at bounding box center [396, 327] width 9 height 9
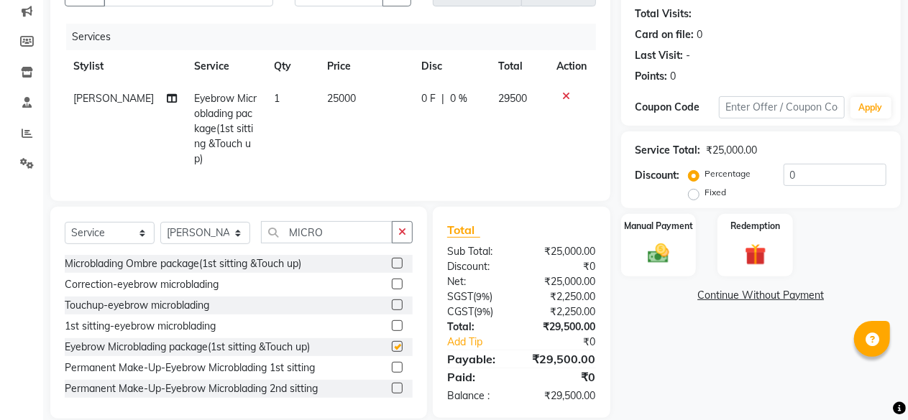
checkbox input "false"
click at [820, 177] on input "0" at bounding box center [834, 175] width 103 height 22
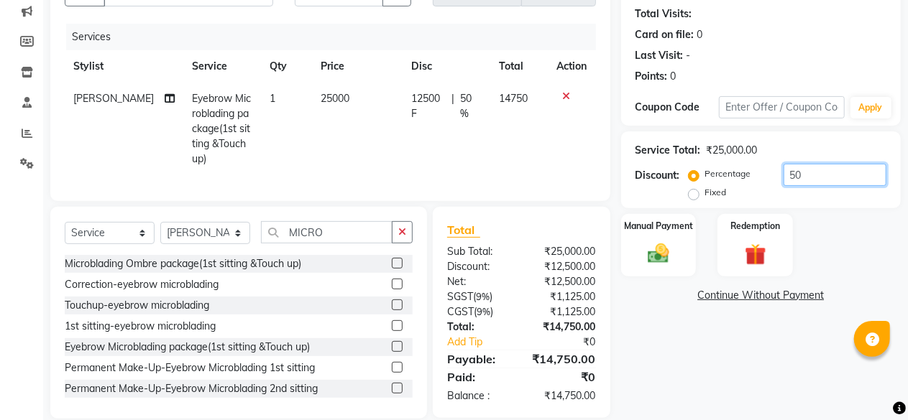
type input "50"
click at [882, 236] on div "Manual Payment Redemption" at bounding box center [760, 245] width 301 height 63
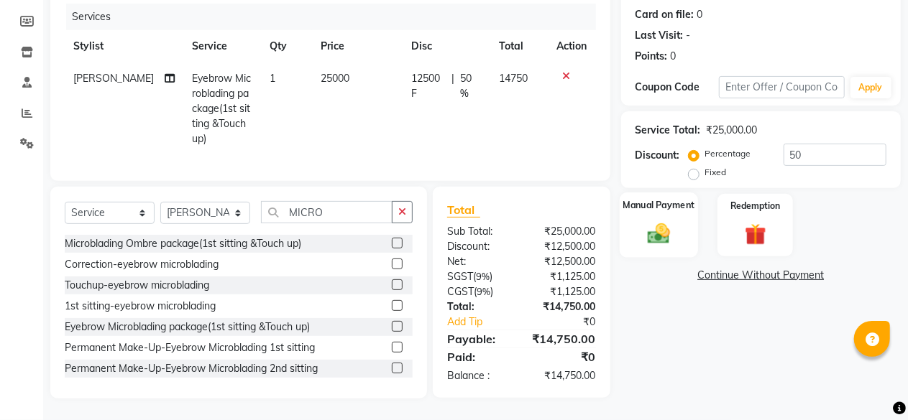
click at [645, 221] on img at bounding box center [658, 234] width 37 height 26
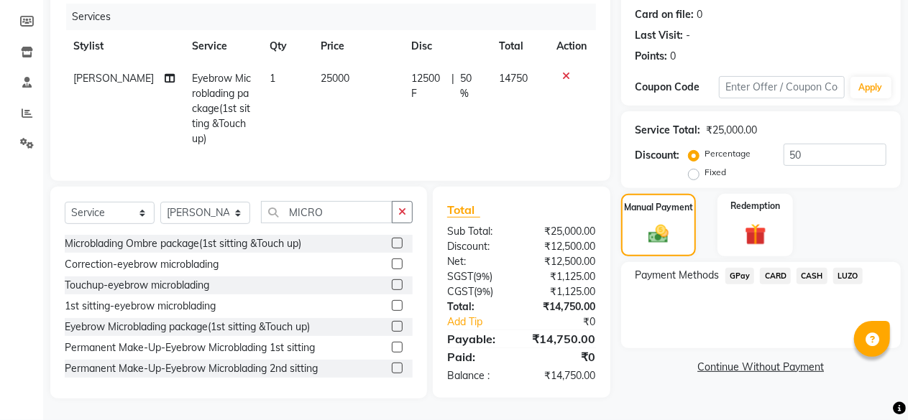
click at [775, 268] on span "CARD" at bounding box center [775, 276] width 31 height 17
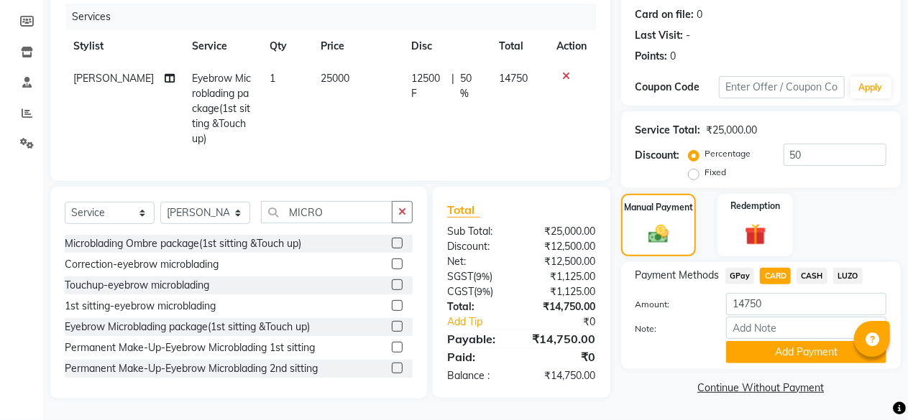
click at [816, 268] on span "CASH" at bounding box center [811, 276] width 31 height 17
click at [789, 341] on button "Add Payment" at bounding box center [806, 352] width 160 height 22
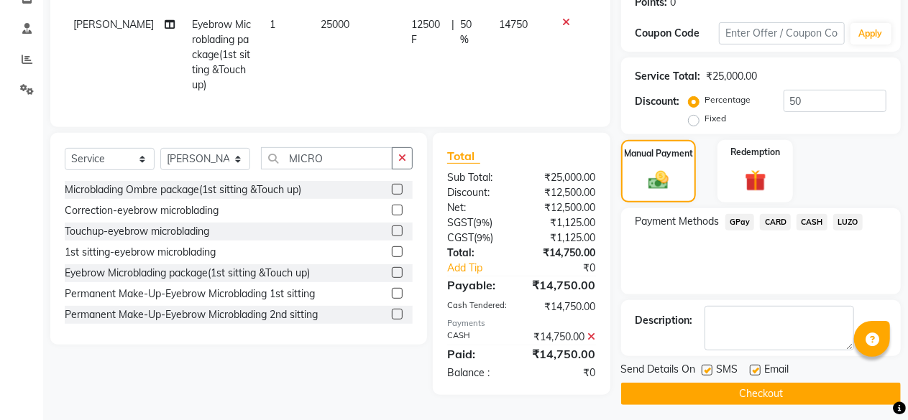
scroll to position [250, 0]
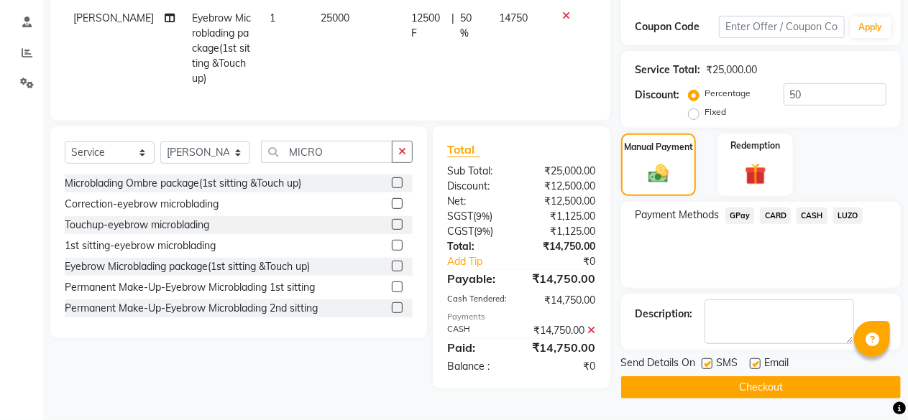
click at [727, 377] on button "Checkout" at bounding box center [761, 388] width 280 height 22
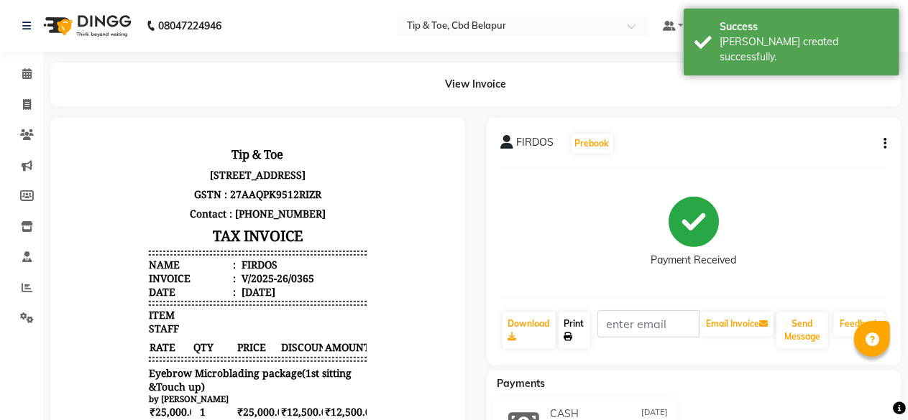
click at [575, 323] on link "Print" at bounding box center [574, 330] width 32 height 37
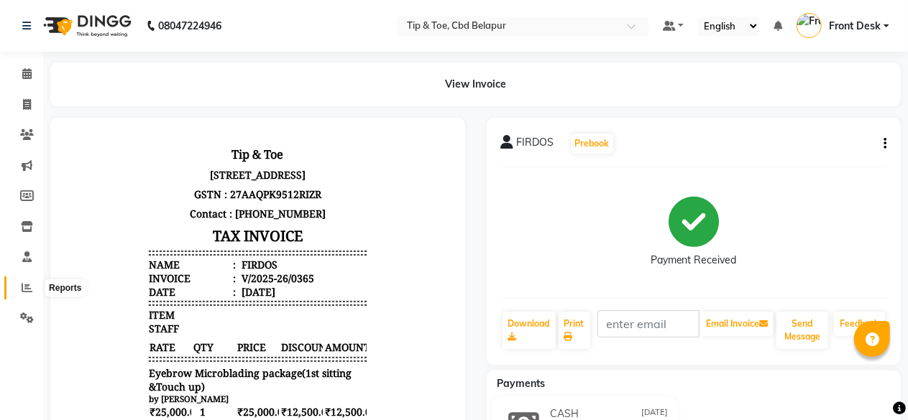
click at [19, 282] on span at bounding box center [26, 288] width 25 height 17
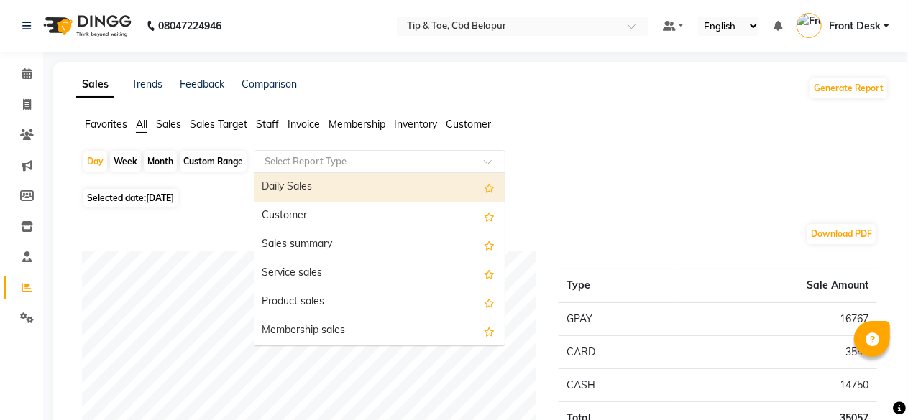
click at [318, 162] on input "text" at bounding box center [365, 161] width 207 height 14
click at [320, 153] on div "Select Report Type" at bounding box center [379, 161] width 251 height 23
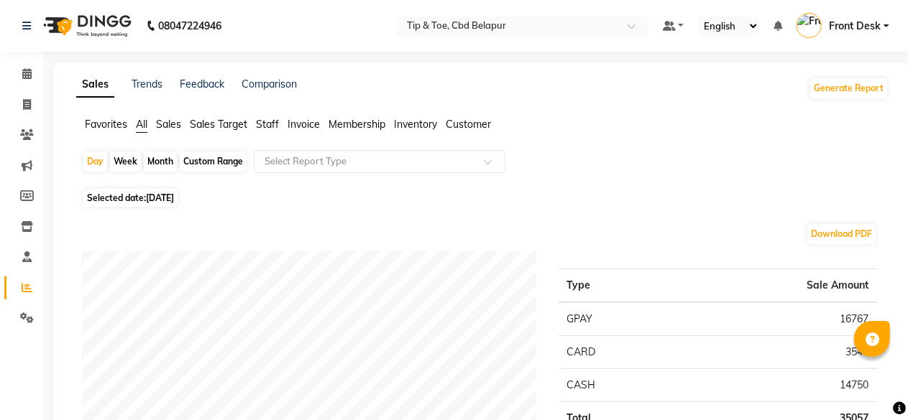
click at [632, 152] on div "Day Week Month Custom Range Select Report Type" at bounding box center [482, 167] width 800 height 34
click at [341, 153] on div "Select Report Type" at bounding box center [379, 161] width 251 height 23
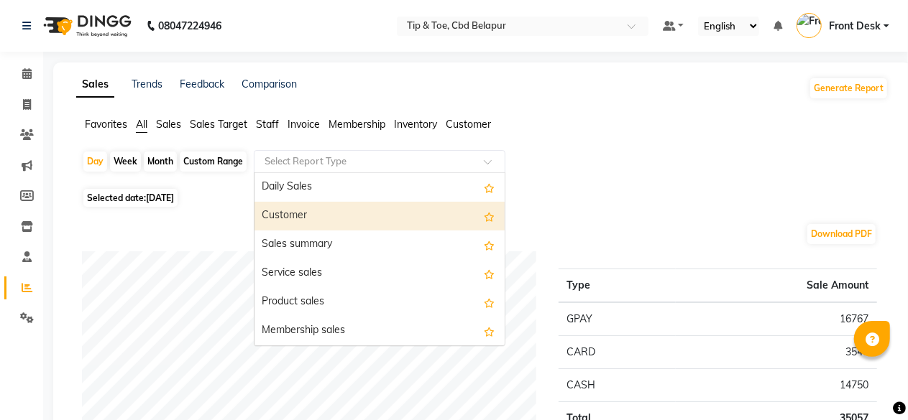
click at [267, 213] on div "Customer" at bounding box center [379, 216] width 250 height 29
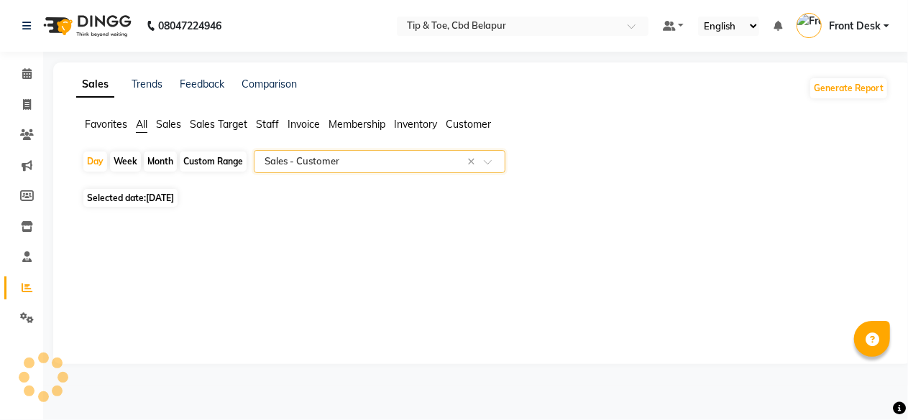
select select "full_report"
select select "csv"
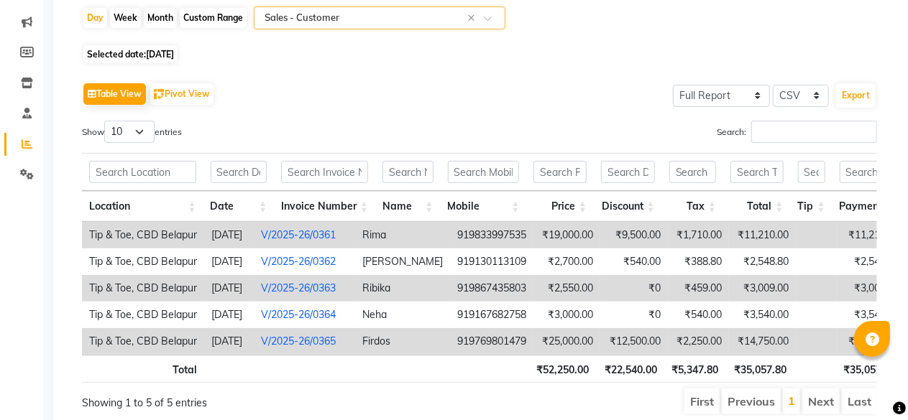
scroll to position [153, 0]
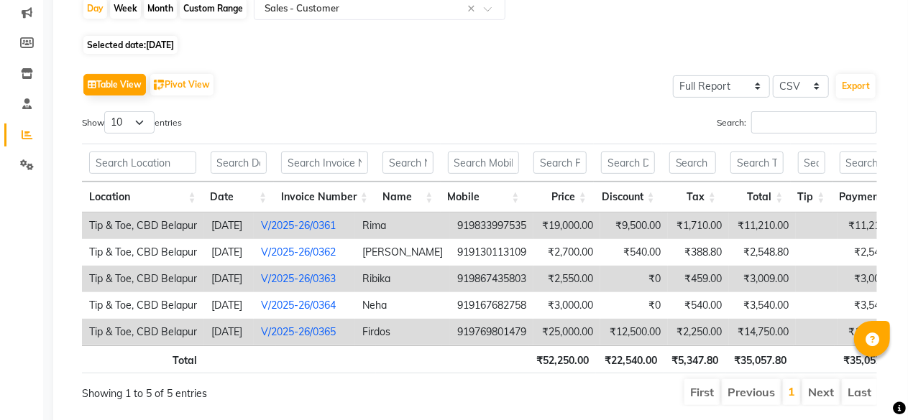
click at [437, 54] on div "Day Week Month Custom Range Select Report Type × Sales - Customer × Selected da…" at bounding box center [482, 207] width 812 height 421
click at [470, 72] on div "Table View Pivot View Select Full Report Filtered Report Select CSV PDF Export" at bounding box center [479, 85] width 795 height 30
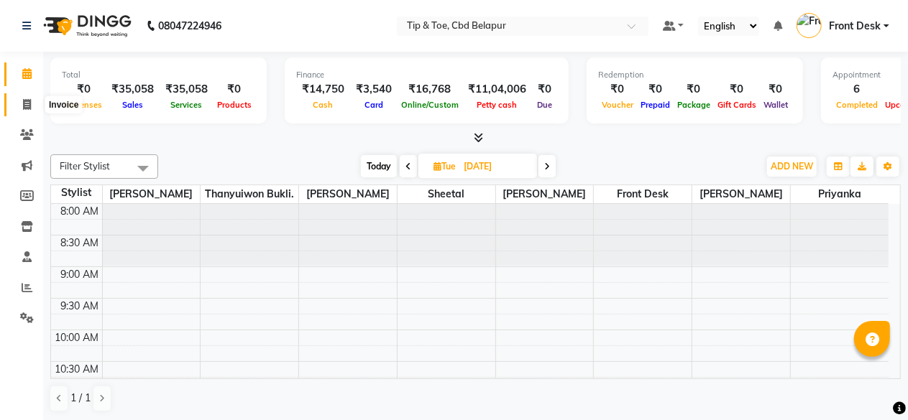
click at [29, 102] on icon at bounding box center [27, 104] width 8 height 11
select select "service"
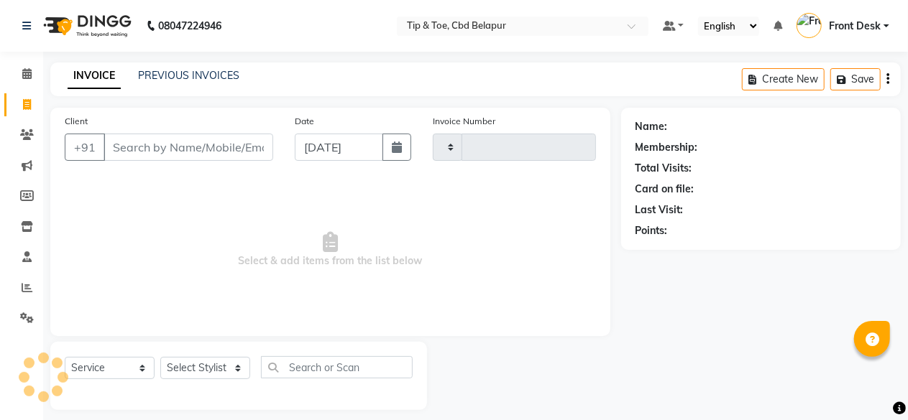
type input "0366"
select select "5812"
click at [164, 147] on input "Client" at bounding box center [188, 147] width 170 height 27
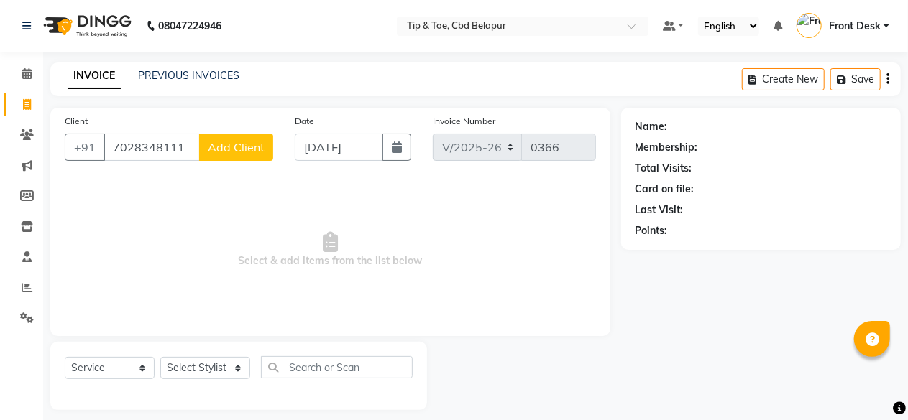
type input "7028348111"
click at [229, 149] on span "Add Client" at bounding box center [236, 147] width 57 height 14
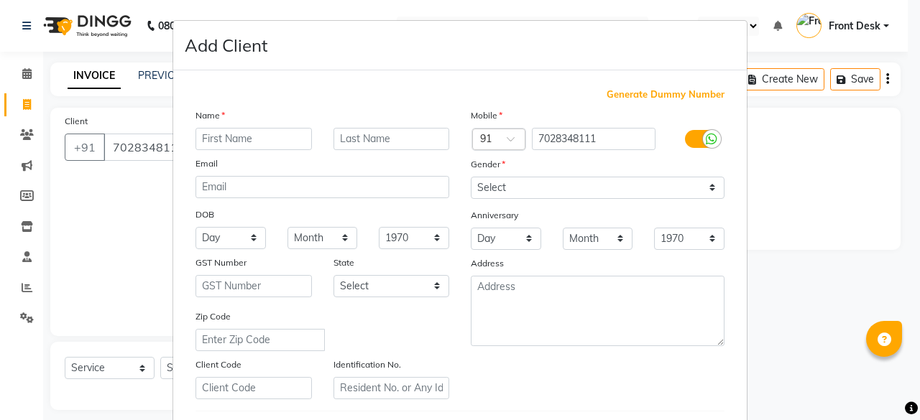
click at [256, 143] on input "text" at bounding box center [253, 139] width 116 height 22
type input "KALYANI"
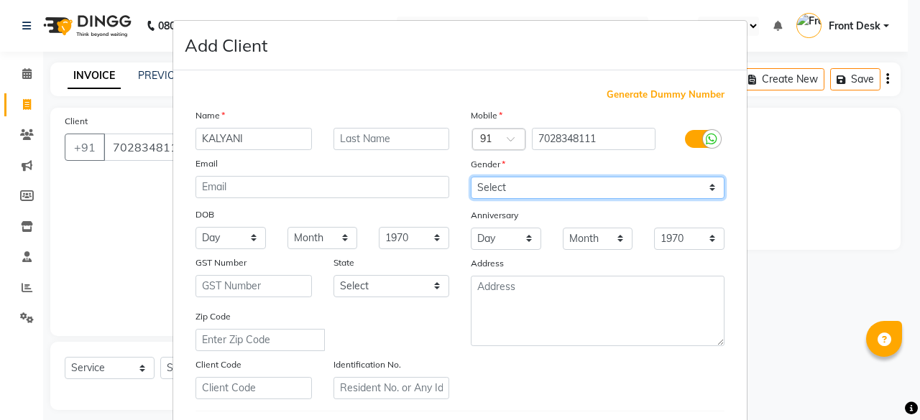
click at [494, 188] on select "Select Male Female Other Prefer Not To Say" at bounding box center [598, 188] width 254 height 22
select select "female"
click at [471, 177] on select "Select Male Female Other Prefer Not To Say" at bounding box center [598, 188] width 254 height 22
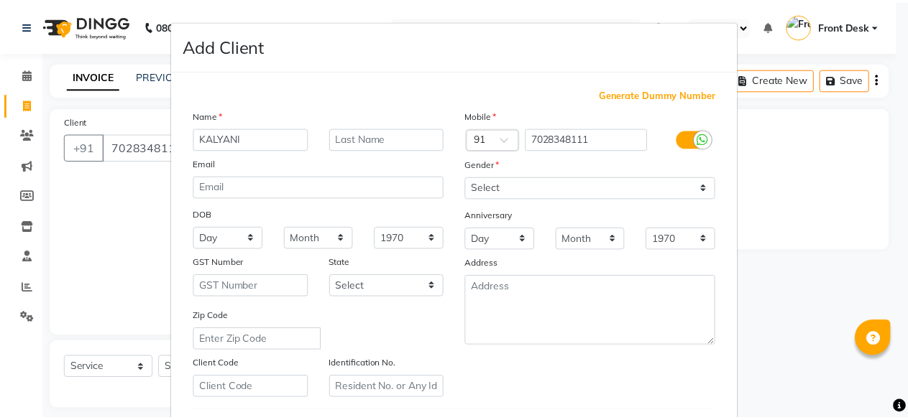
scroll to position [240, 0]
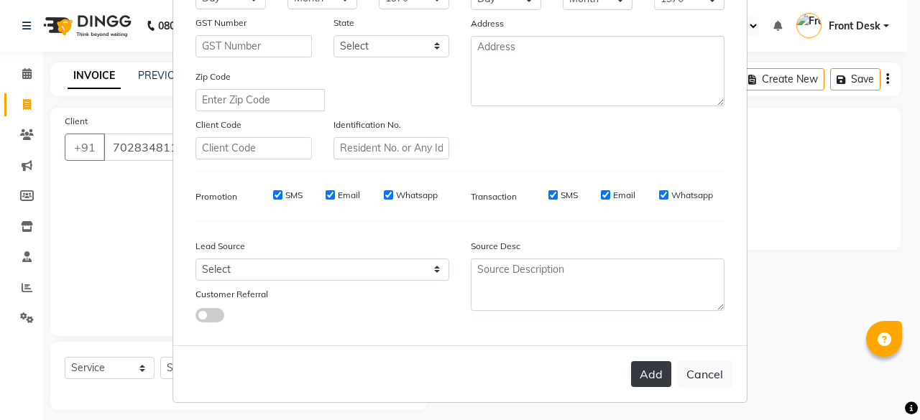
click at [650, 374] on button "Add" at bounding box center [651, 374] width 40 height 26
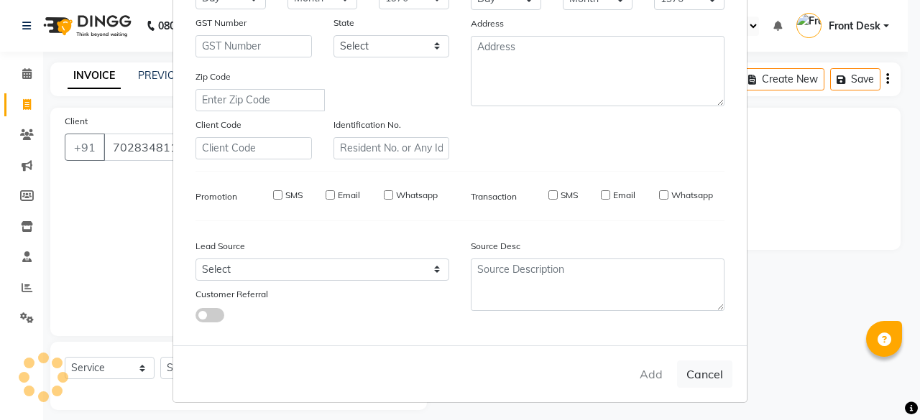
select select
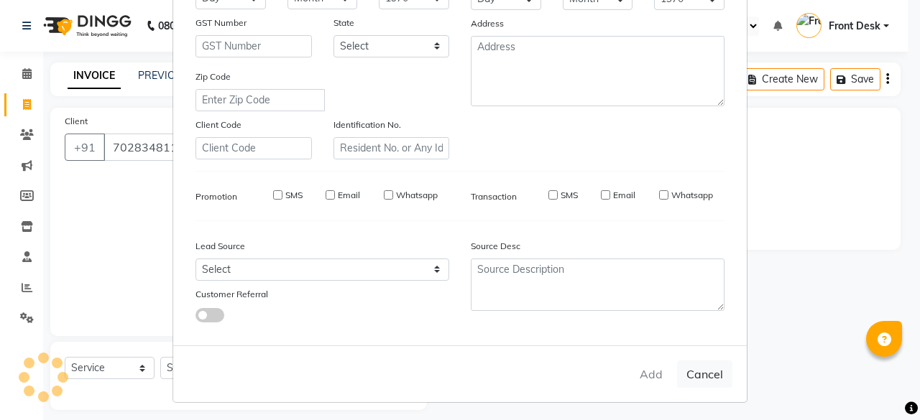
select select
checkbox input "false"
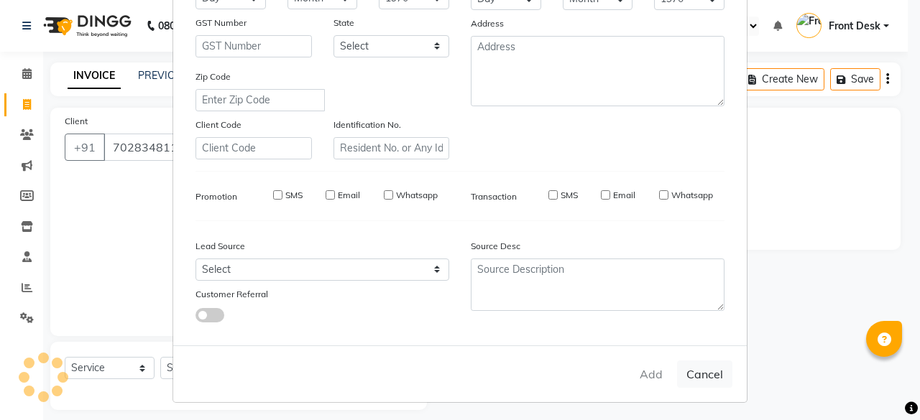
checkbox input "false"
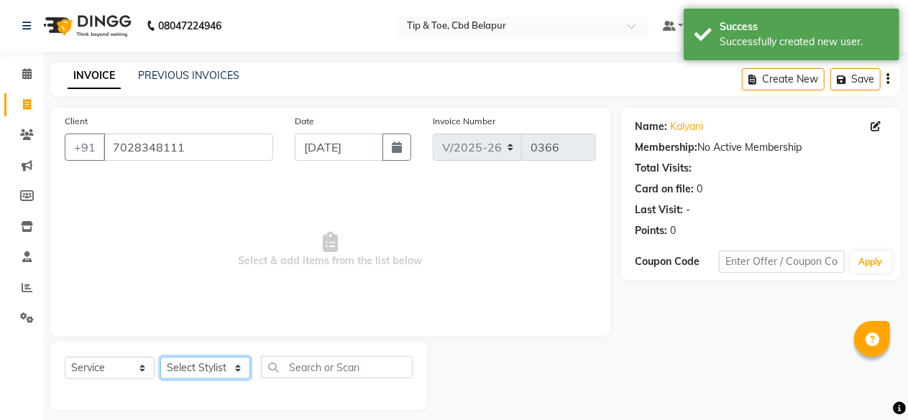
click at [200, 373] on select "Select Stylist Dhanashree Front Desk monish priyanka Sheetal Sheetal Sachdev Th…" at bounding box center [205, 368] width 90 height 22
select select "40373"
click at [160, 357] on select "Select Stylist Dhanashree Front Desk monish priyanka Sheetal Sheetal Sachdev Th…" at bounding box center [205, 368] width 90 height 22
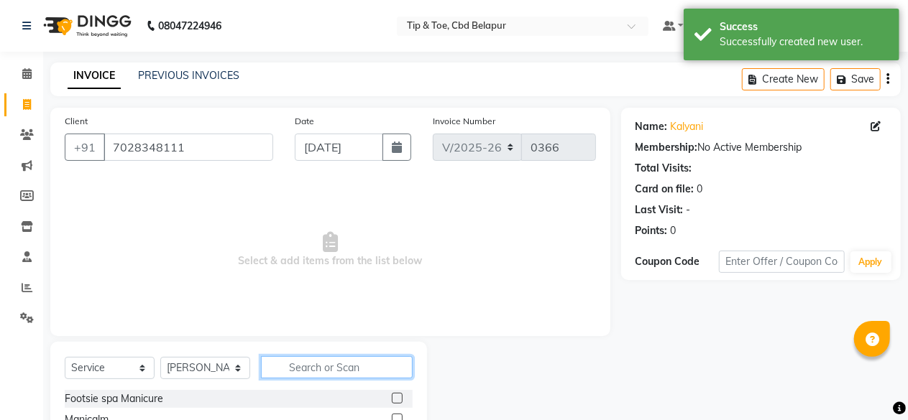
click at [329, 370] on input "text" at bounding box center [337, 367] width 152 height 22
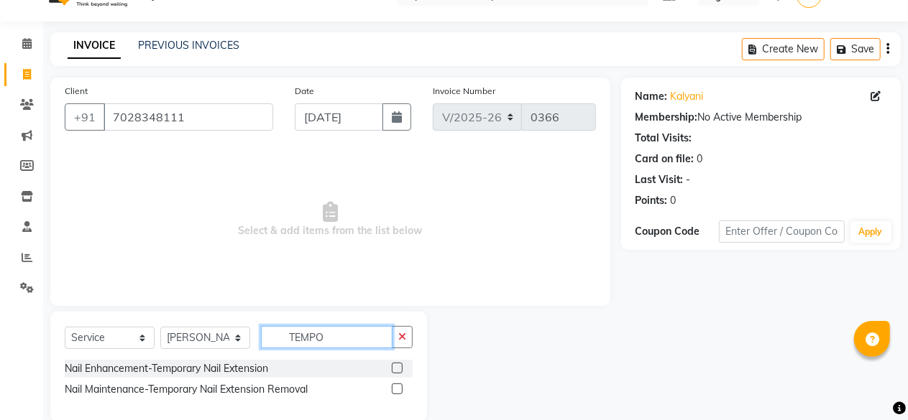
scroll to position [52, 0]
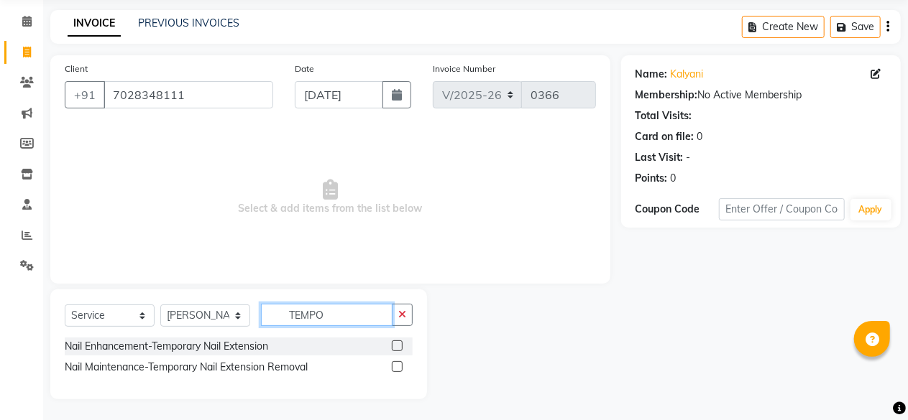
type input "TEMPO"
click at [398, 343] on label at bounding box center [397, 346] width 11 height 11
click at [398, 343] on input "checkbox" at bounding box center [396, 346] width 9 height 9
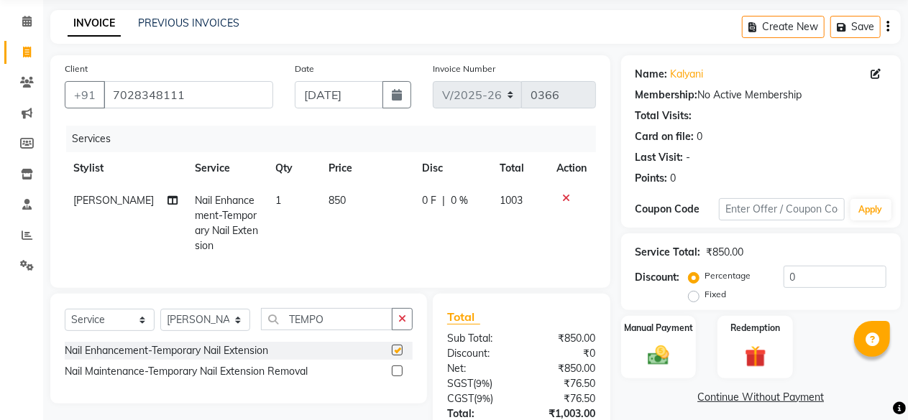
checkbox input "false"
click at [352, 326] on input "TEMPO" at bounding box center [326, 319] width 131 height 22
type input "T"
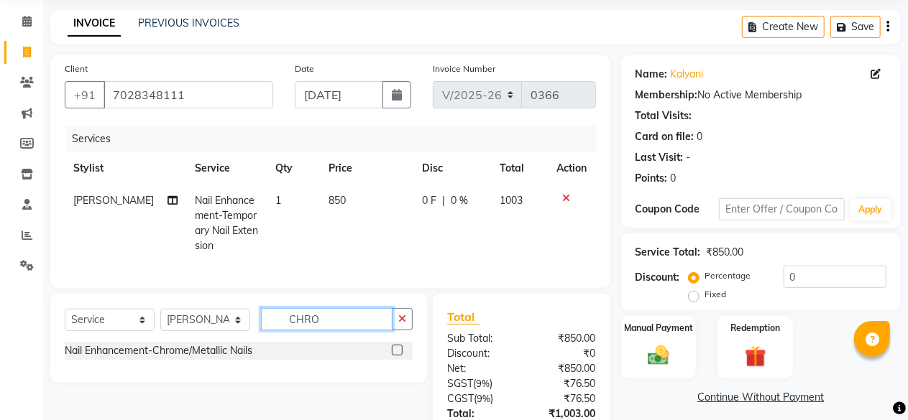
type input "CHRO"
click at [395, 356] on label at bounding box center [397, 350] width 11 height 11
click at [395, 356] on input "checkbox" at bounding box center [396, 350] width 9 height 9
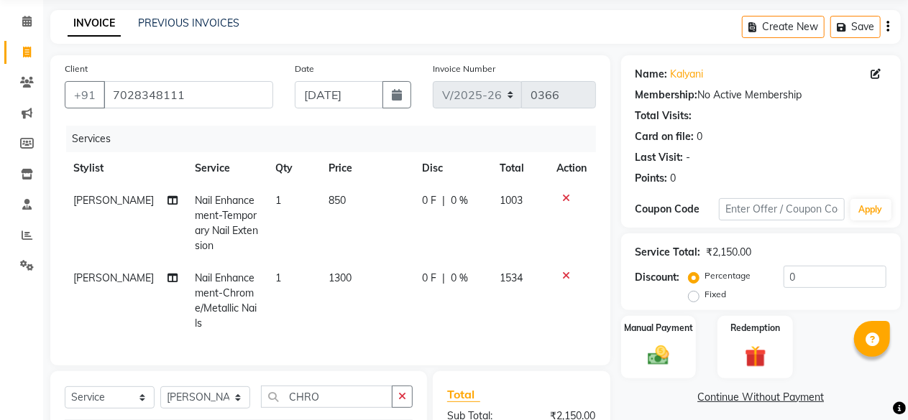
checkbox input "false"
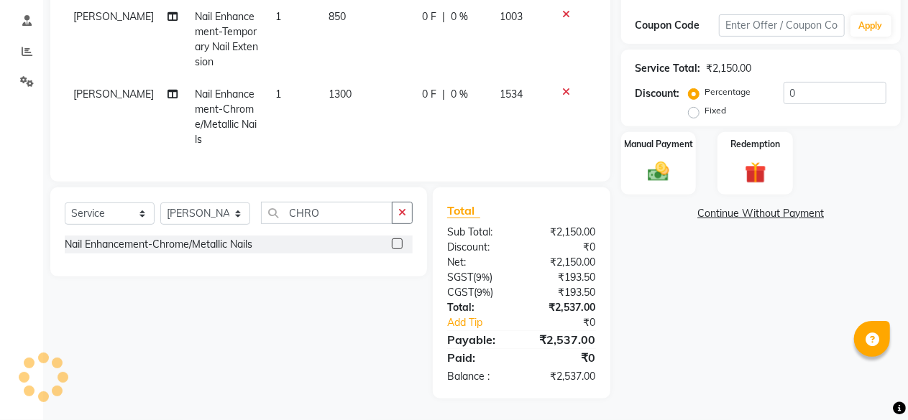
scroll to position [247, 0]
click at [663, 159] on img at bounding box center [658, 172] width 37 height 26
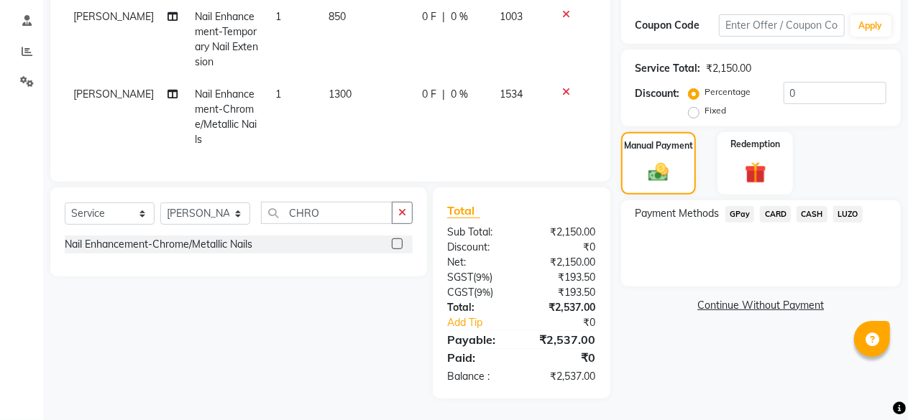
click at [747, 206] on span "GPay" at bounding box center [739, 214] width 29 height 17
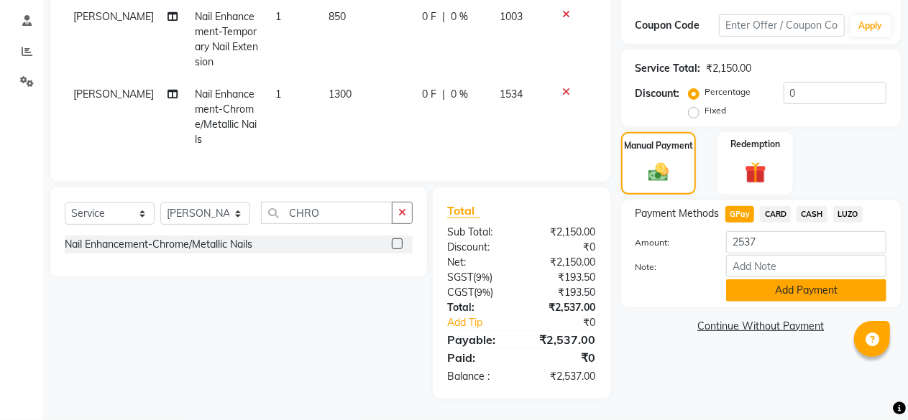
click at [763, 280] on button "Add Payment" at bounding box center [806, 291] width 160 height 22
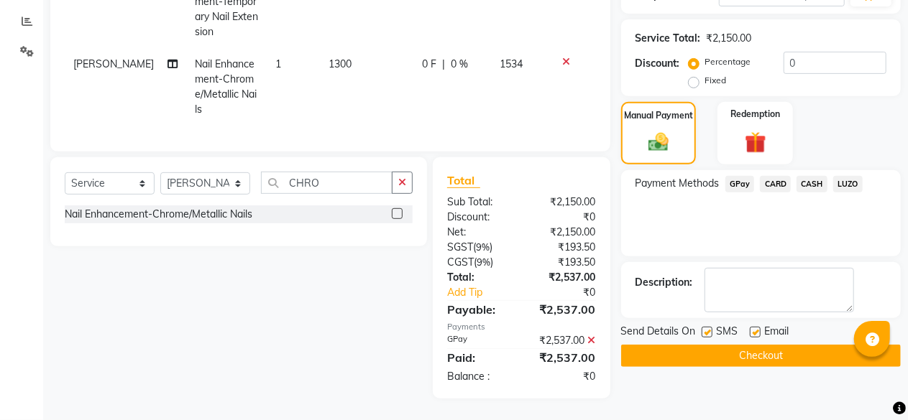
scroll to position [277, 0]
click at [735, 345] on button "Checkout" at bounding box center [761, 356] width 280 height 22
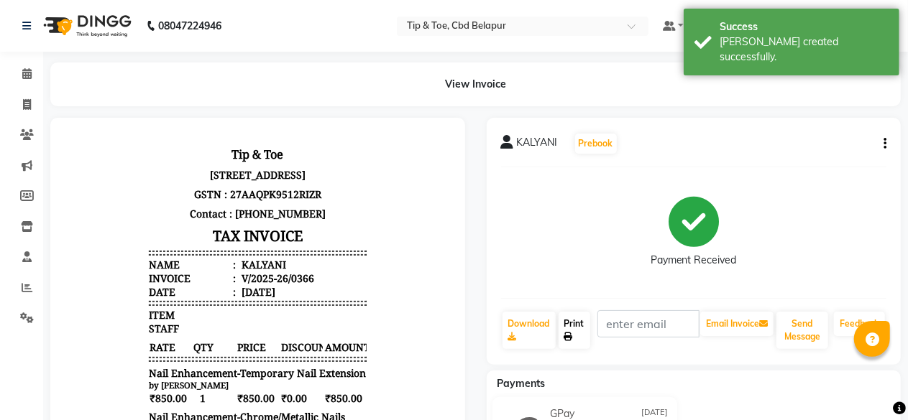
click at [568, 322] on link "Print" at bounding box center [574, 330] width 32 height 37
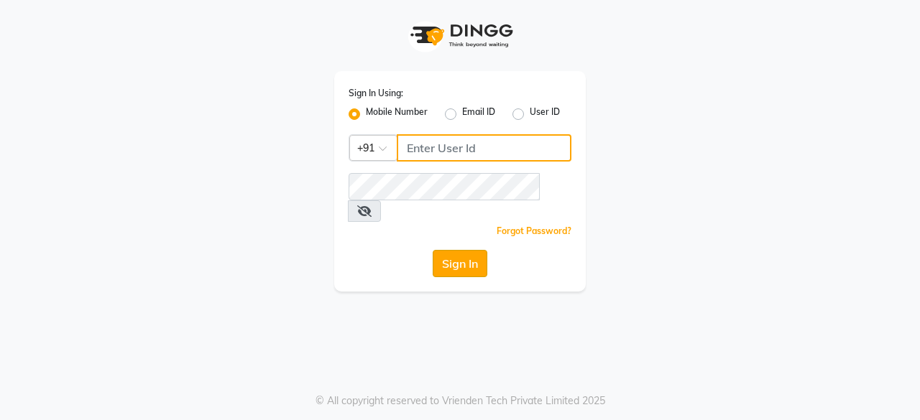
type input "8779795277"
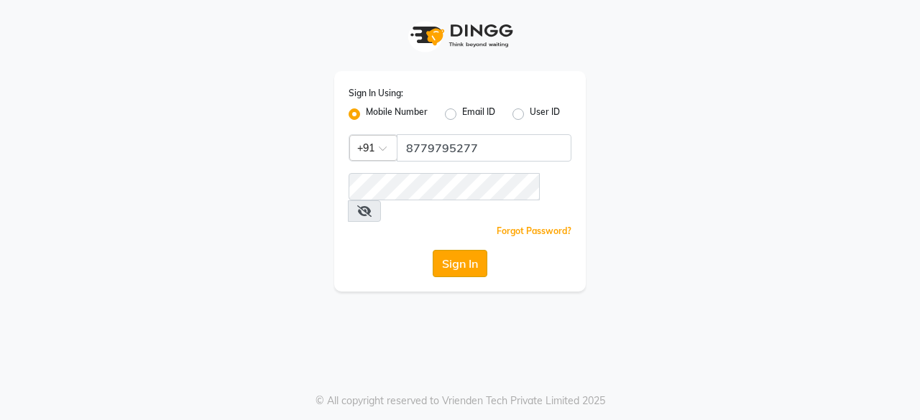
click at [458, 250] on button "Sign In" at bounding box center [460, 263] width 55 height 27
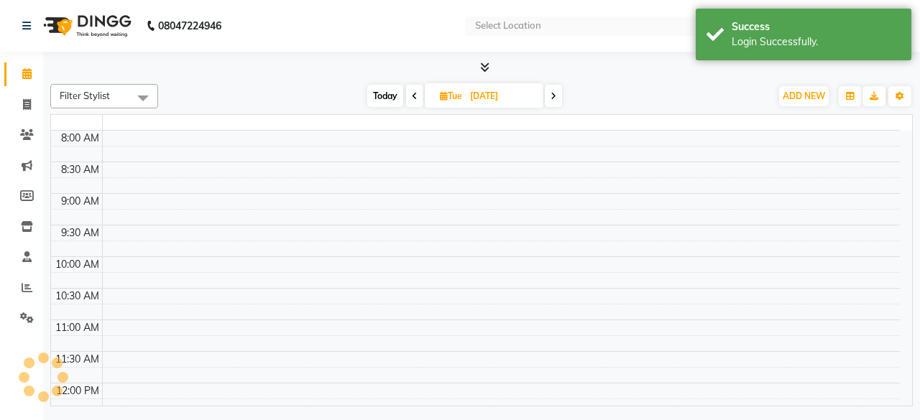
select select "en"
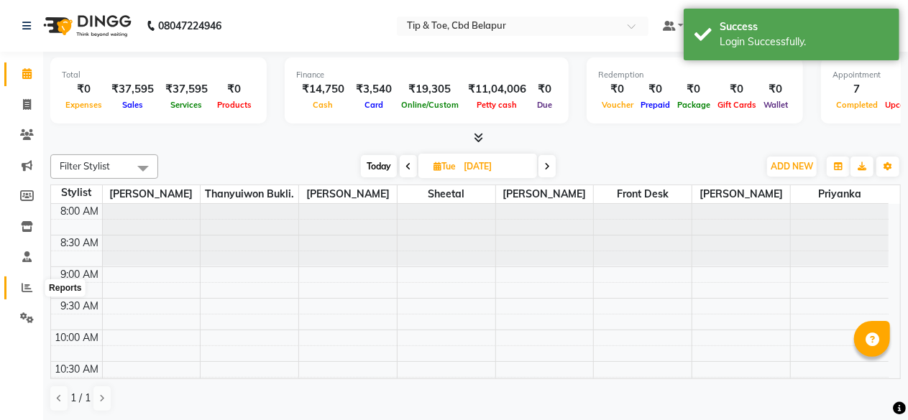
click at [27, 290] on icon at bounding box center [27, 287] width 11 height 11
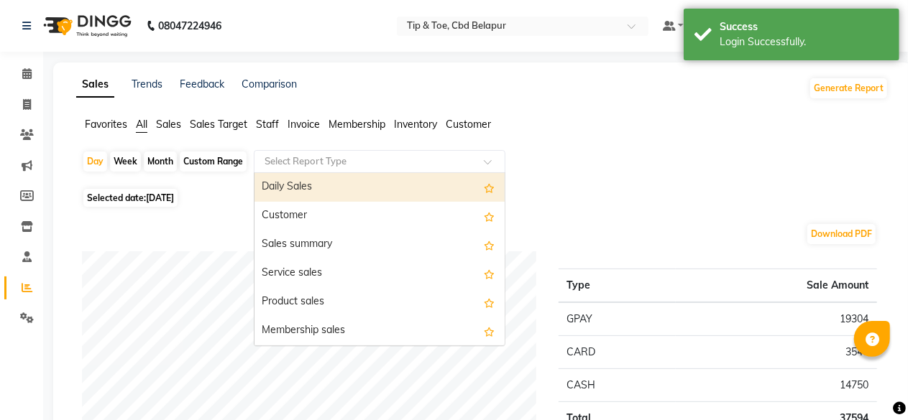
click at [290, 156] on input "text" at bounding box center [365, 161] width 207 height 14
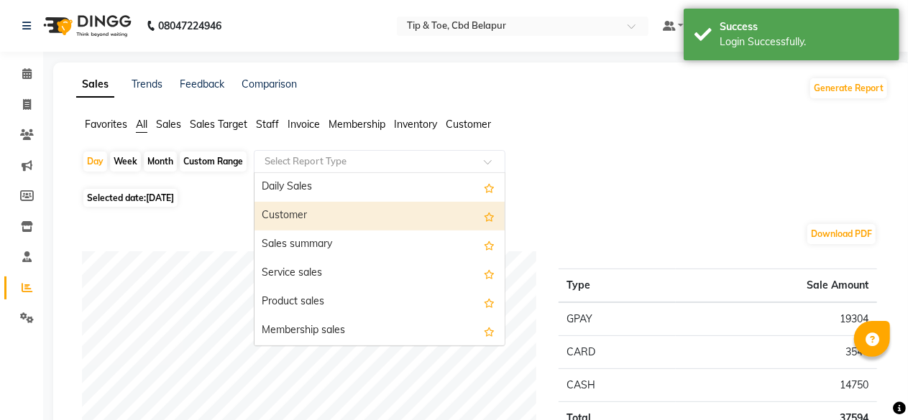
click at [286, 213] on div "Customer" at bounding box center [379, 216] width 250 height 29
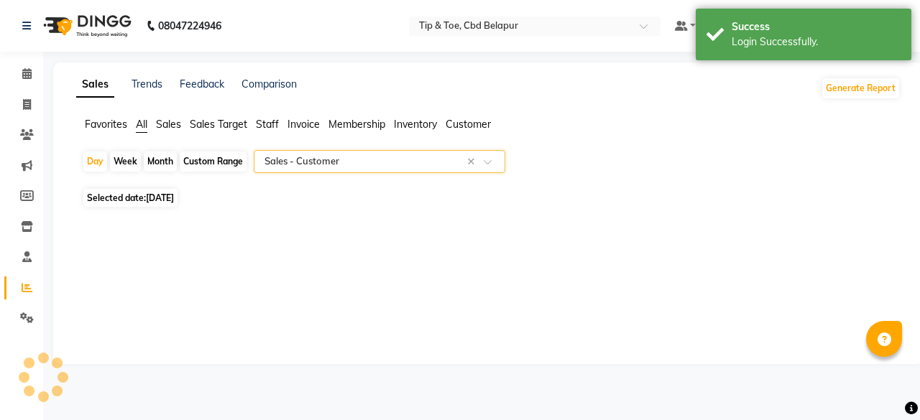
select select "full_report"
select select "csv"
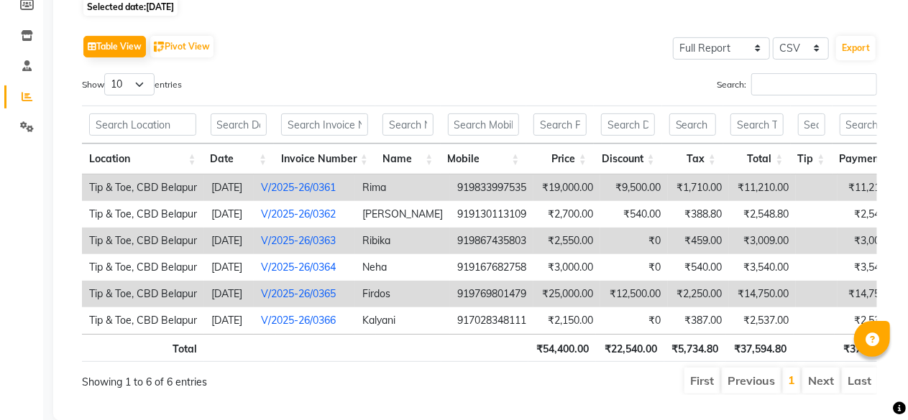
scroll to position [201, 0]
